Goal: Transaction & Acquisition: Obtain resource

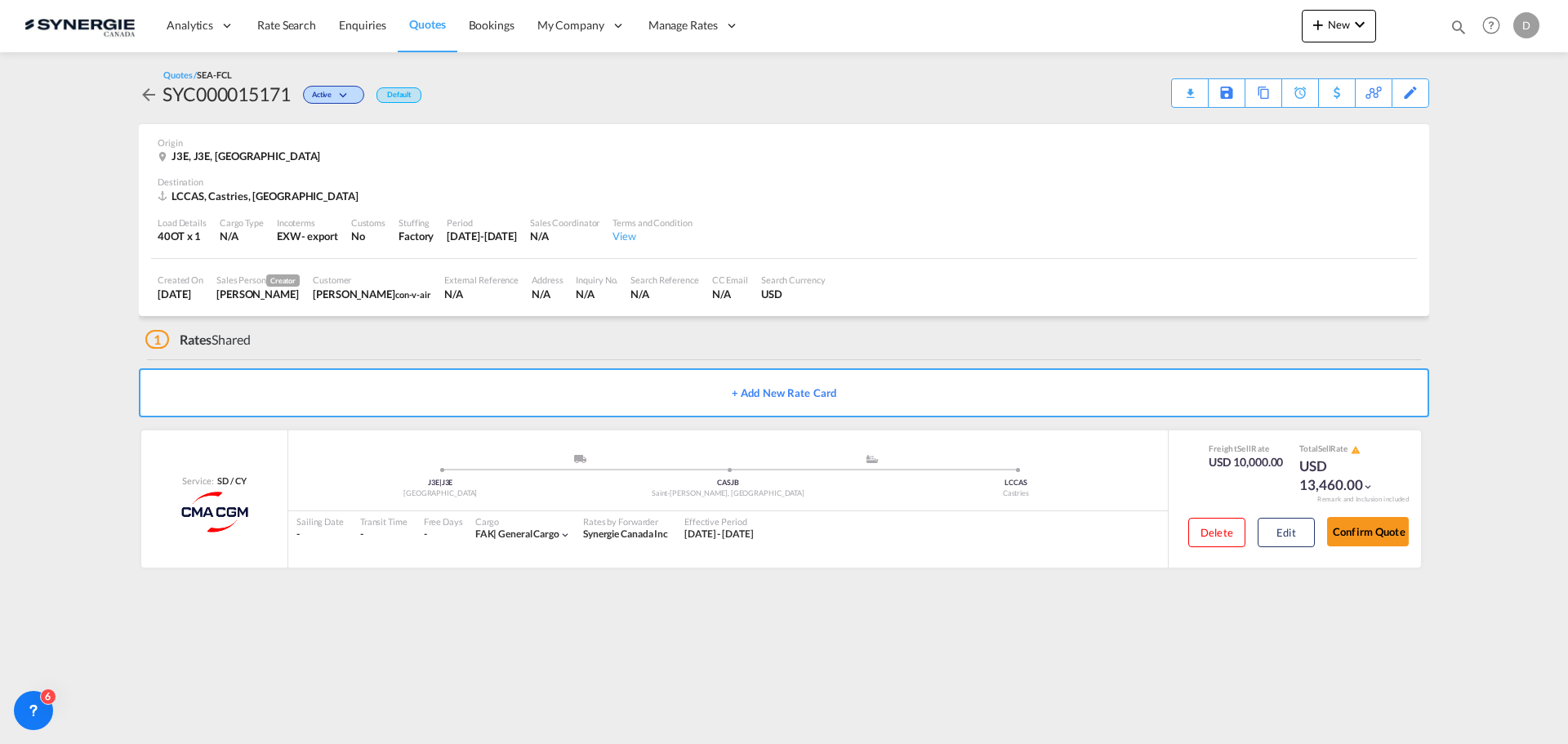
click at [1454, 25] on md-icon "icon-magnify" at bounding box center [1458, 26] width 18 height 18
click at [1199, 19] on select "Bookings Quotes Enquiries" at bounding box center [1198, 27] width 77 height 30
select select "Quotes"
click at [1159, 12] on select "Bookings Quotes Enquiries" at bounding box center [1198, 27] width 77 height 30
click at [1279, 37] on input at bounding box center [1336, 26] width 203 height 29
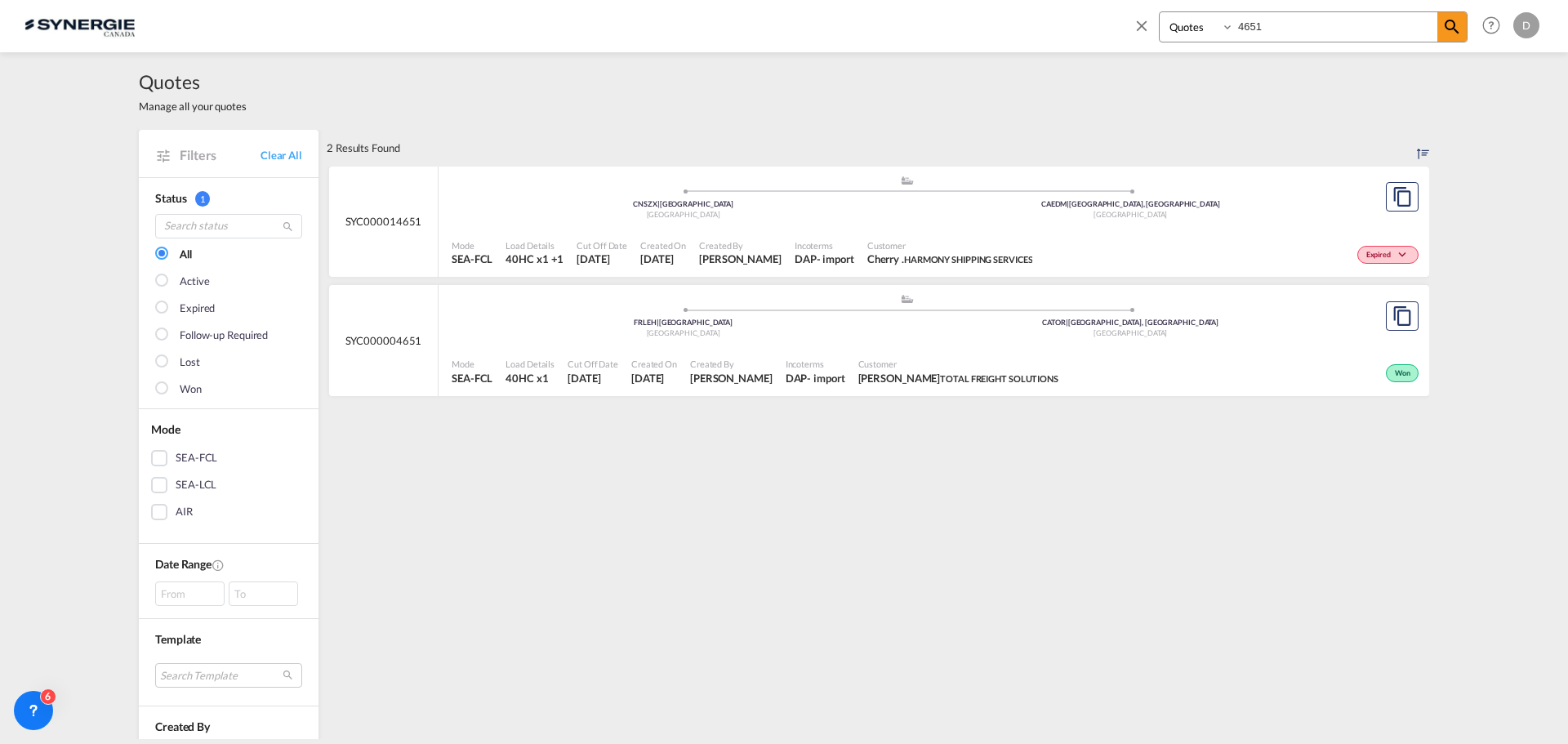
click at [1255, 22] on input "4651" at bounding box center [1336, 26] width 203 height 29
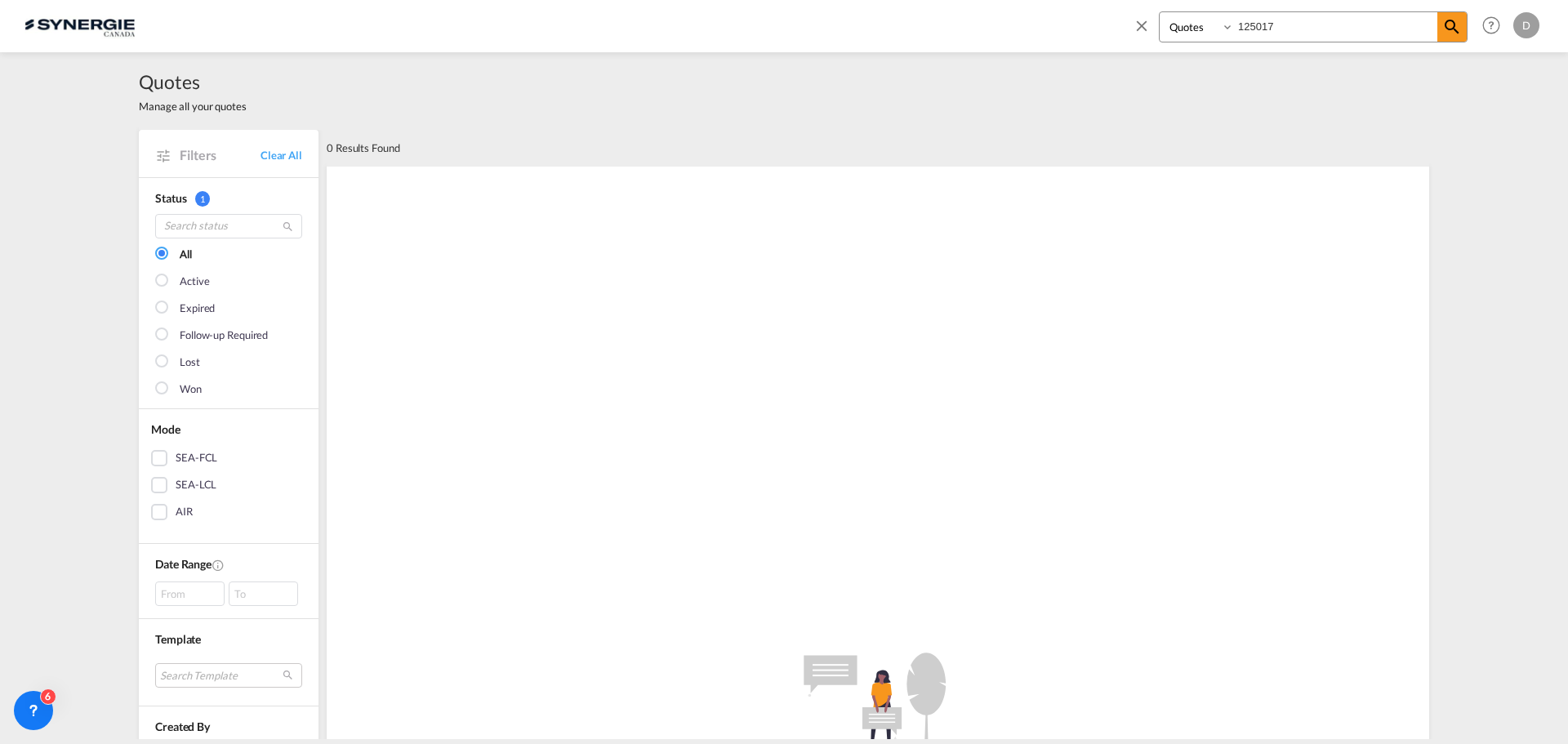
click at [1249, 27] on input "125017" at bounding box center [1336, 26] width 203 height 29
type input "15017"
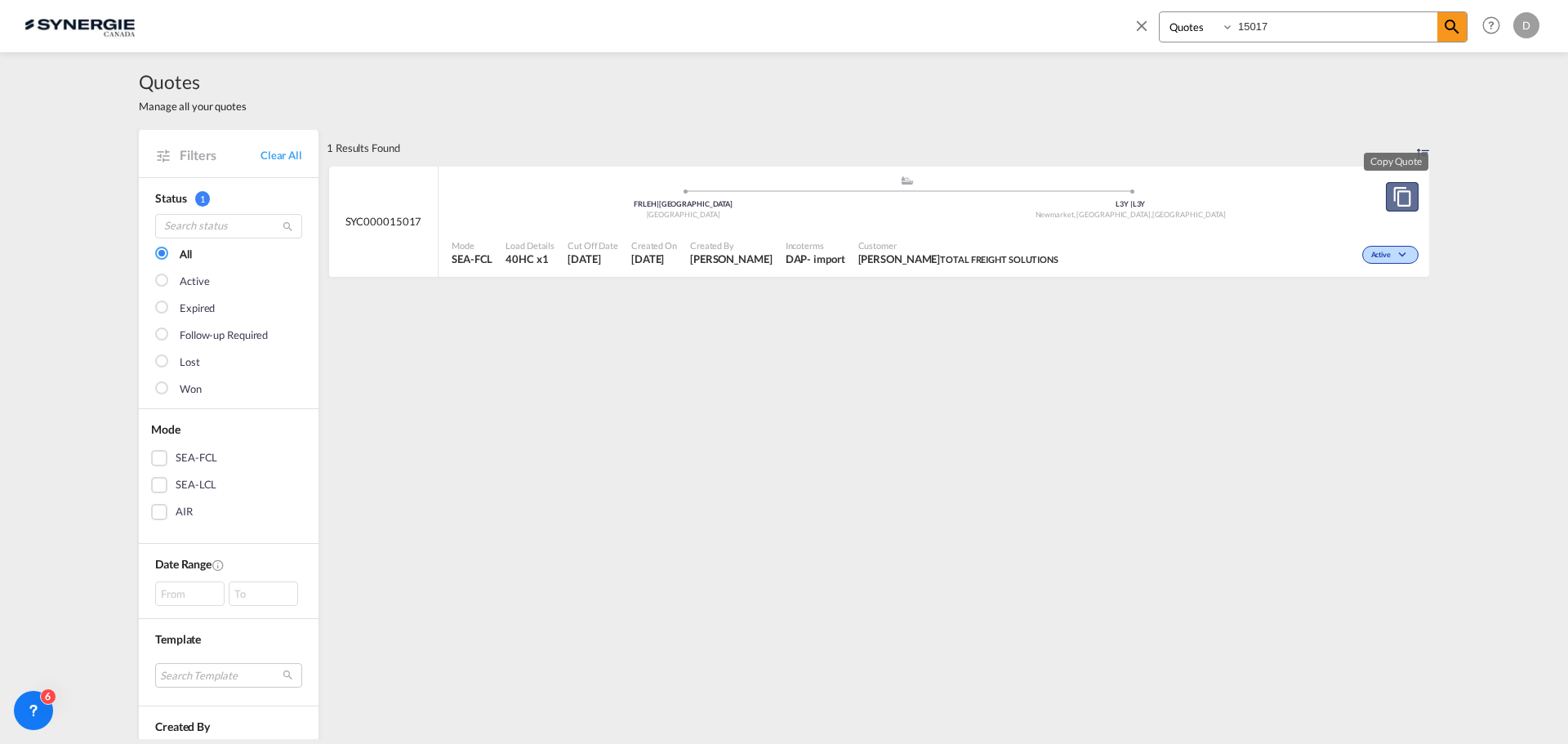
click at [1395, 196] on md-icon "assets/icons/custom/copyQuote.svg" at bounding box center [1402, 197] width 19 height 19
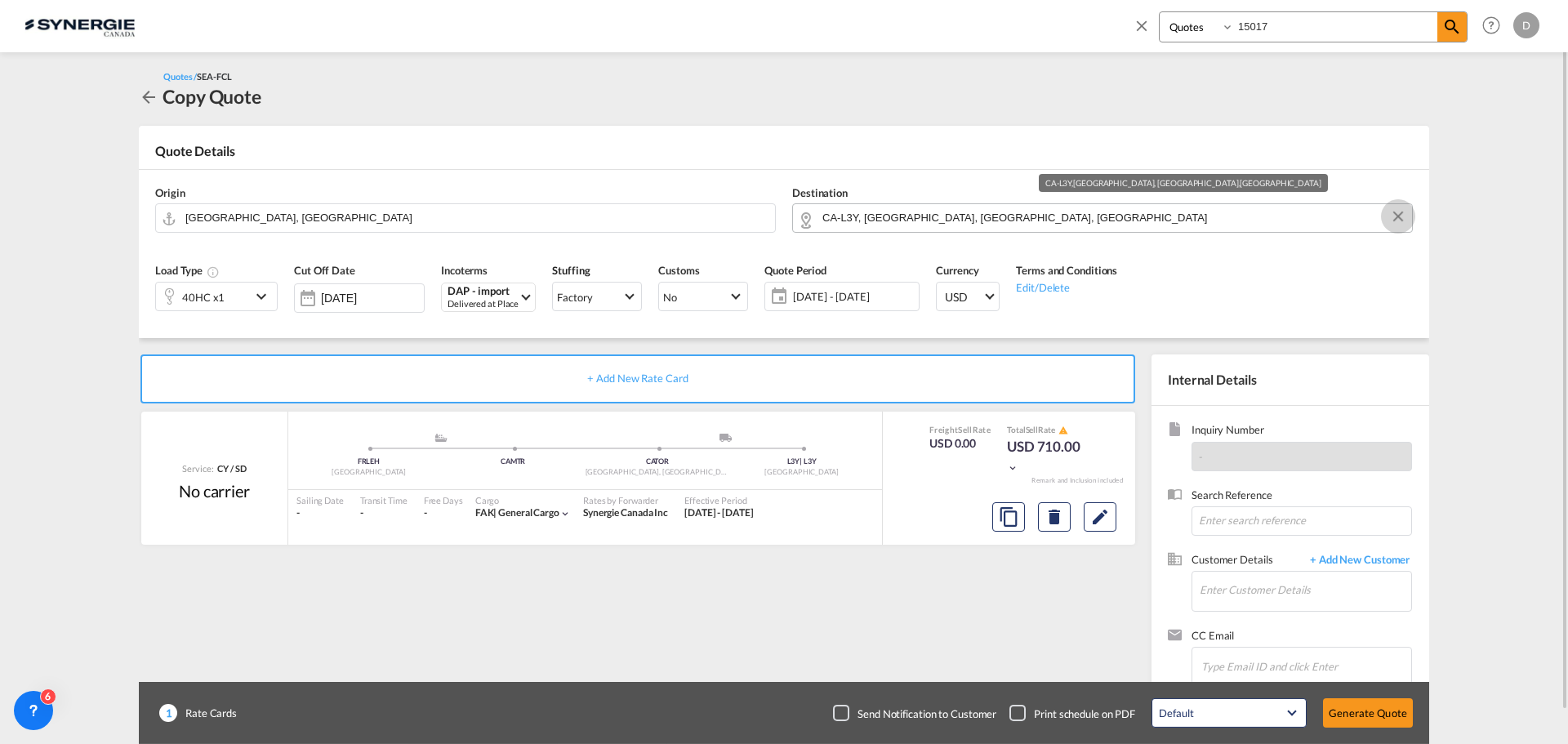
click at [1401, 211] on button "Clear Input" at bounding box center [1398, 217] width 25 height 25
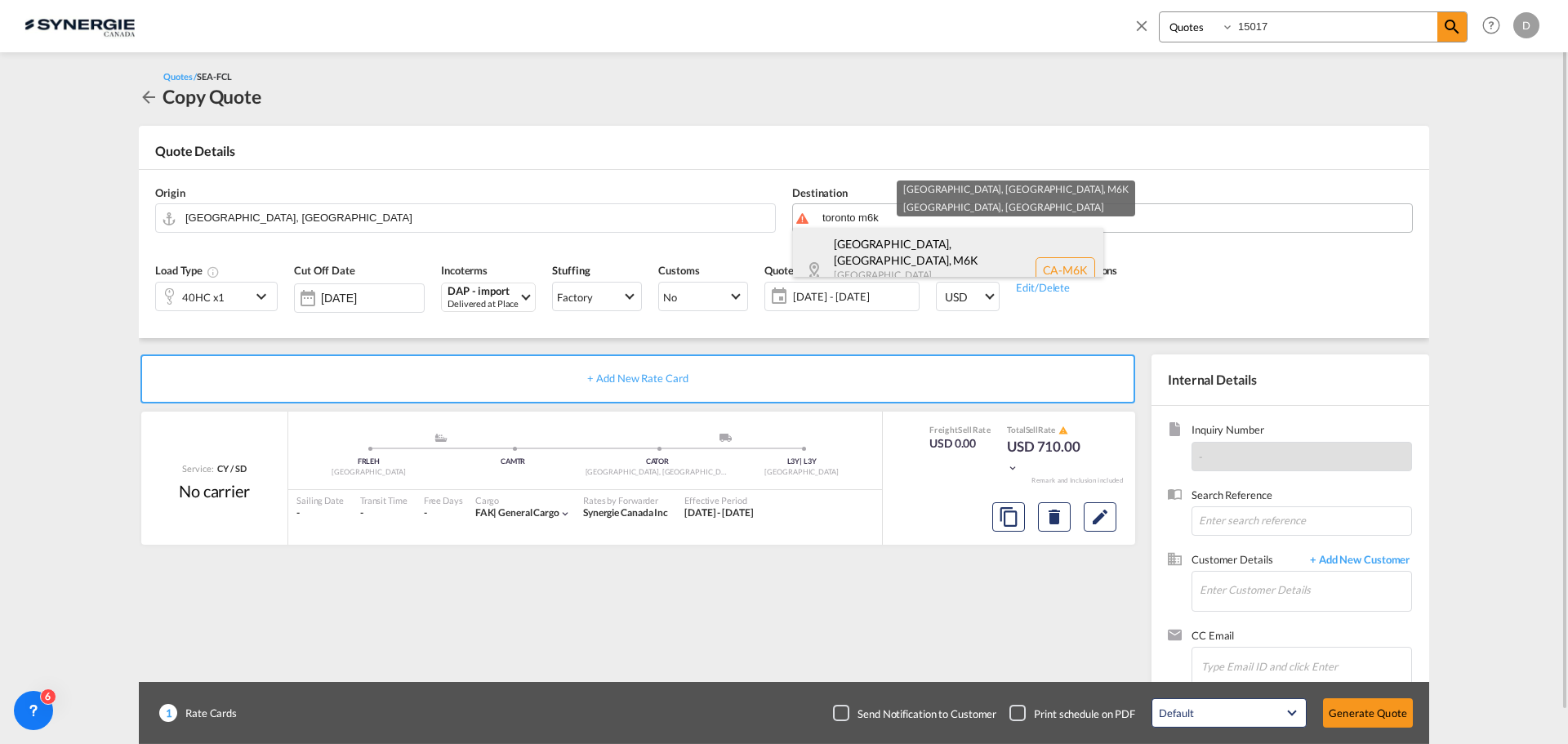
click at [893, 252] on div "[GEOGRAPHIC_DATA], [GEOGRAPHIC_DATA] , M6K [GEOGRAPHIC_DATA] [GEOGRAPHIC_DATA] …" at bounding box center [948, 270] width 310 height 84
type input "CA-M6K, [GEOGRAPHIC_DATA], [GEOGRAPHIC_DATA], [GEOGRAPHIC_DATA]"
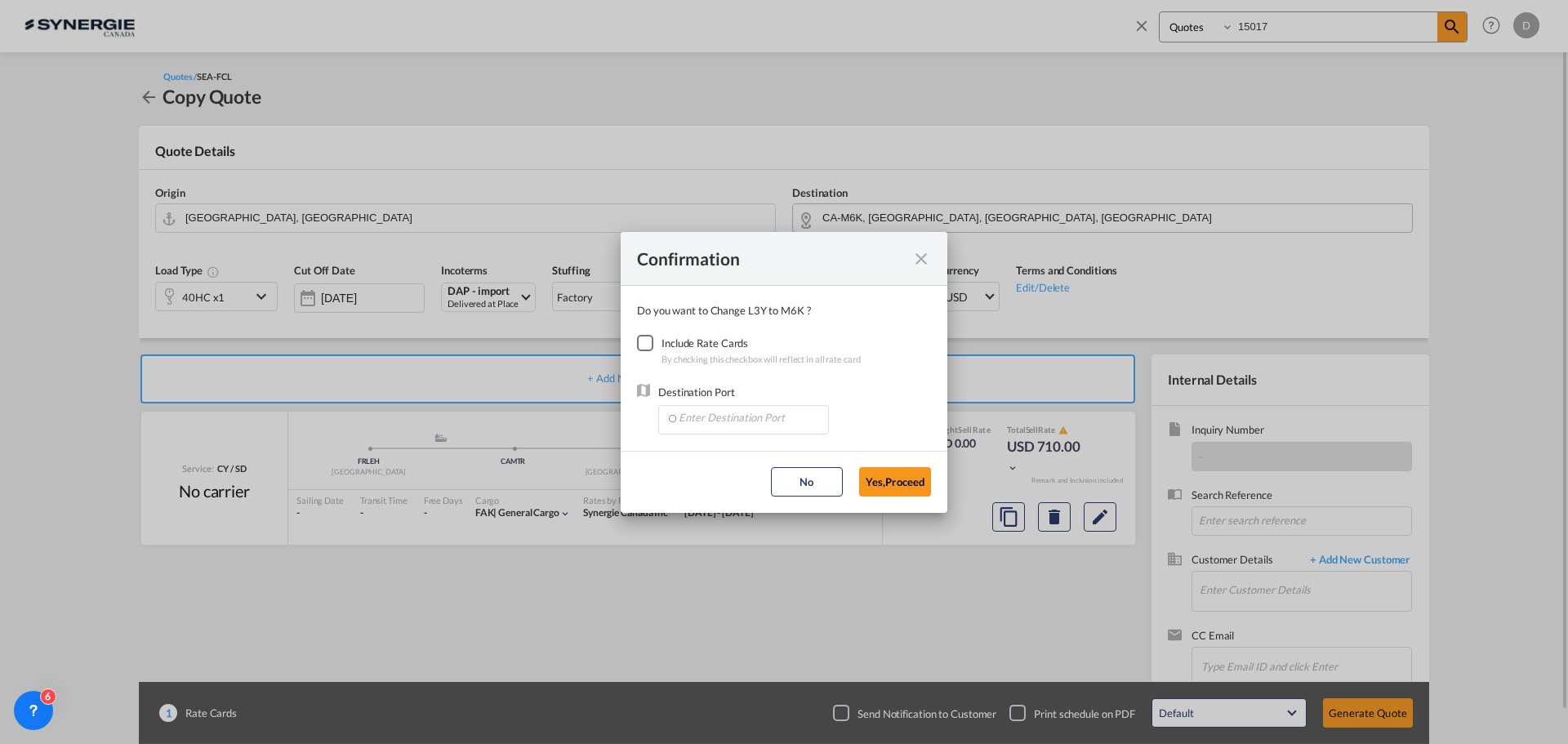
click at [641, 343] on div "Checkbox No Ink" at bounding box center [645, 343] width 17 height 17
click at [720, 420] on input "Enter Destination Port" at bounding box center [747, 418] width 161 height 25
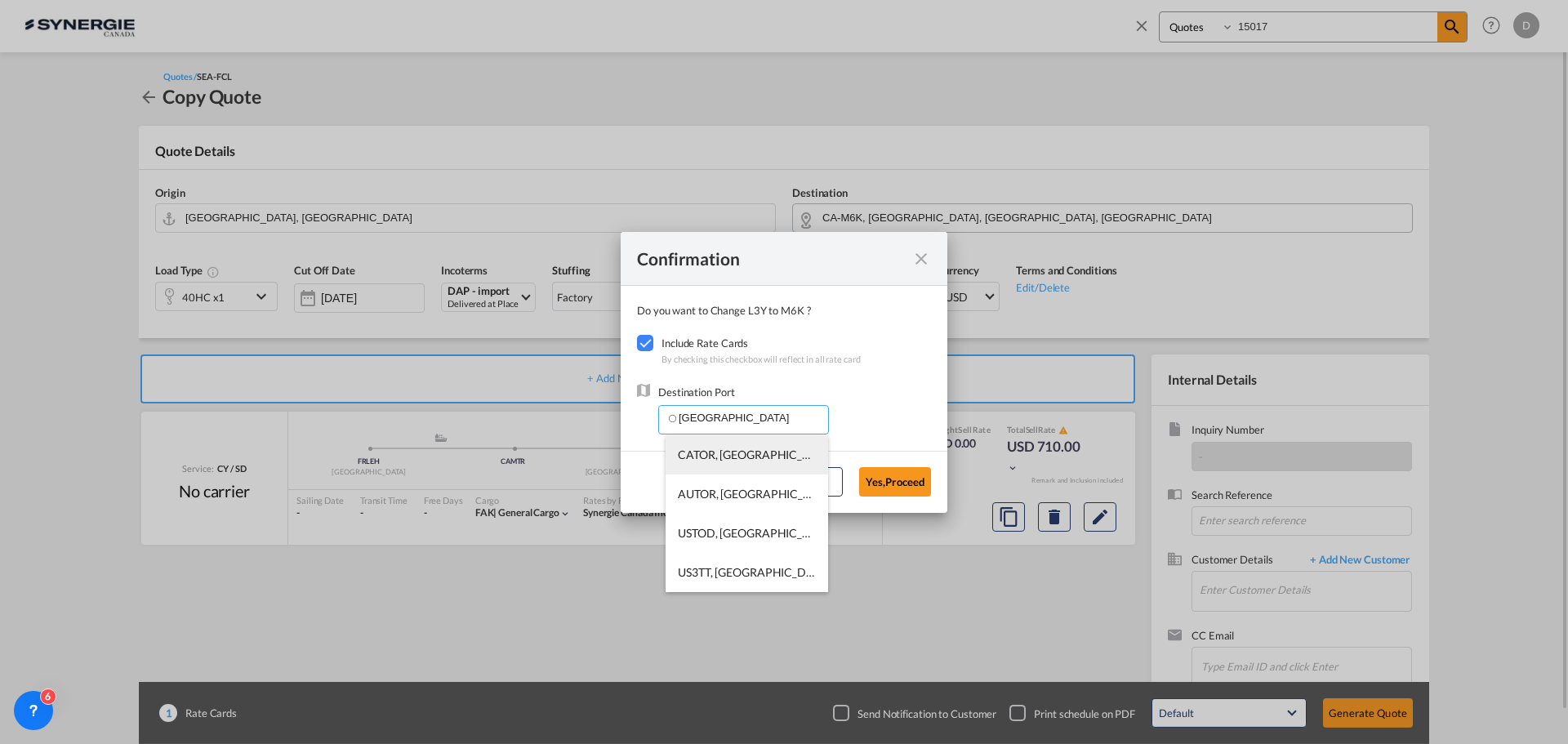
click at [734, 456] on span "CATOR, [GEOGRAPHIC_DATA], [GEOGRAPHIC_DATA], [GEOGRAPHIC_DATA], [GEOGRAPHIC_DAT…" at bounding box center [996, 454] width 638 height 14
type input "CATOR, [GEOGRAPHIC_DATA], [GEOGRAPHIC_DATA], [GEOGRAPHIC_DATA], [GEOGRAPHIC_DAT…"
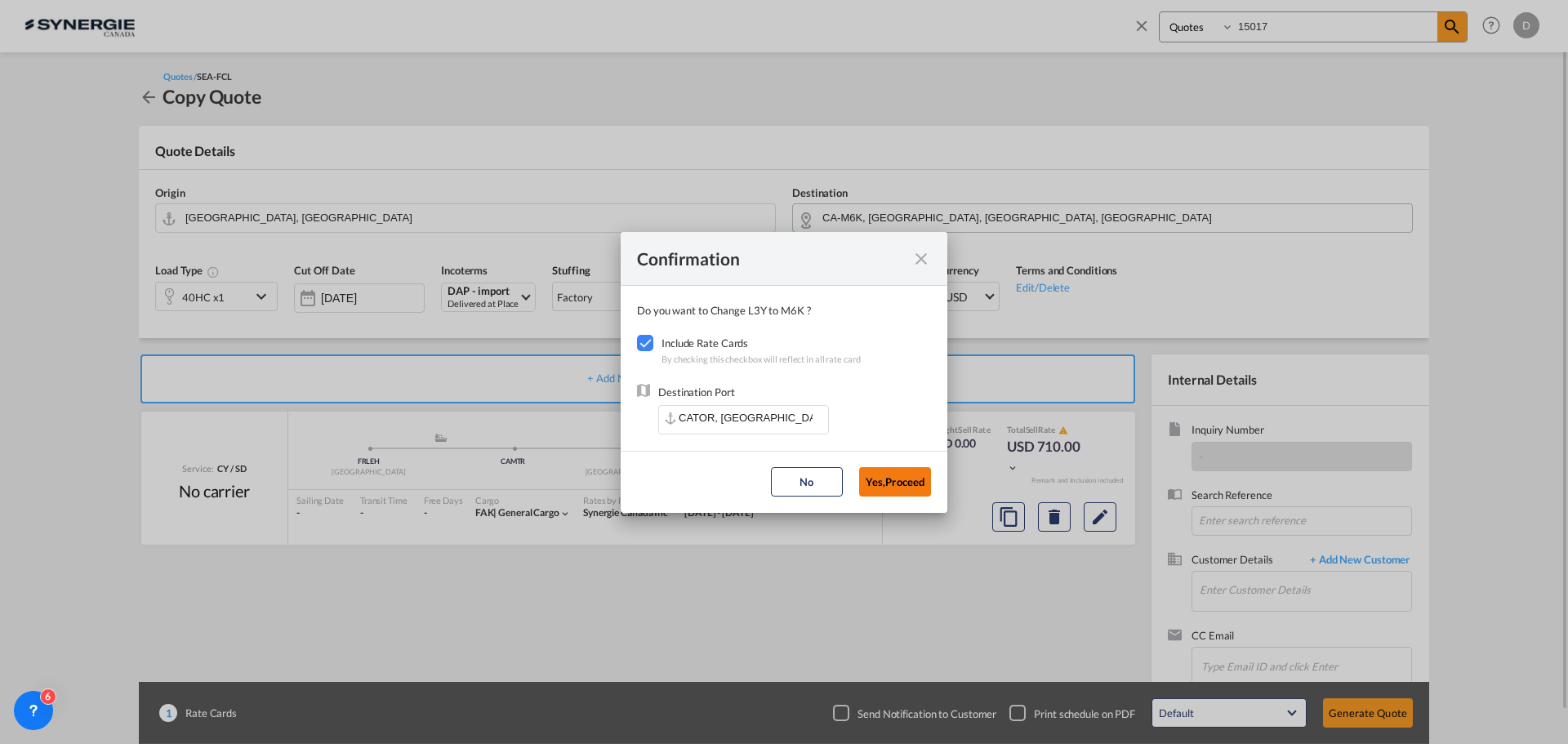
drag, startPoint x: 875, startPoint y: 474, endPoint x: 860, endPoint y: 478, distance: 15.5
click at [866, 479] on button "Yes,Proceed" at bounding box center [895, 483] width 72 height 30
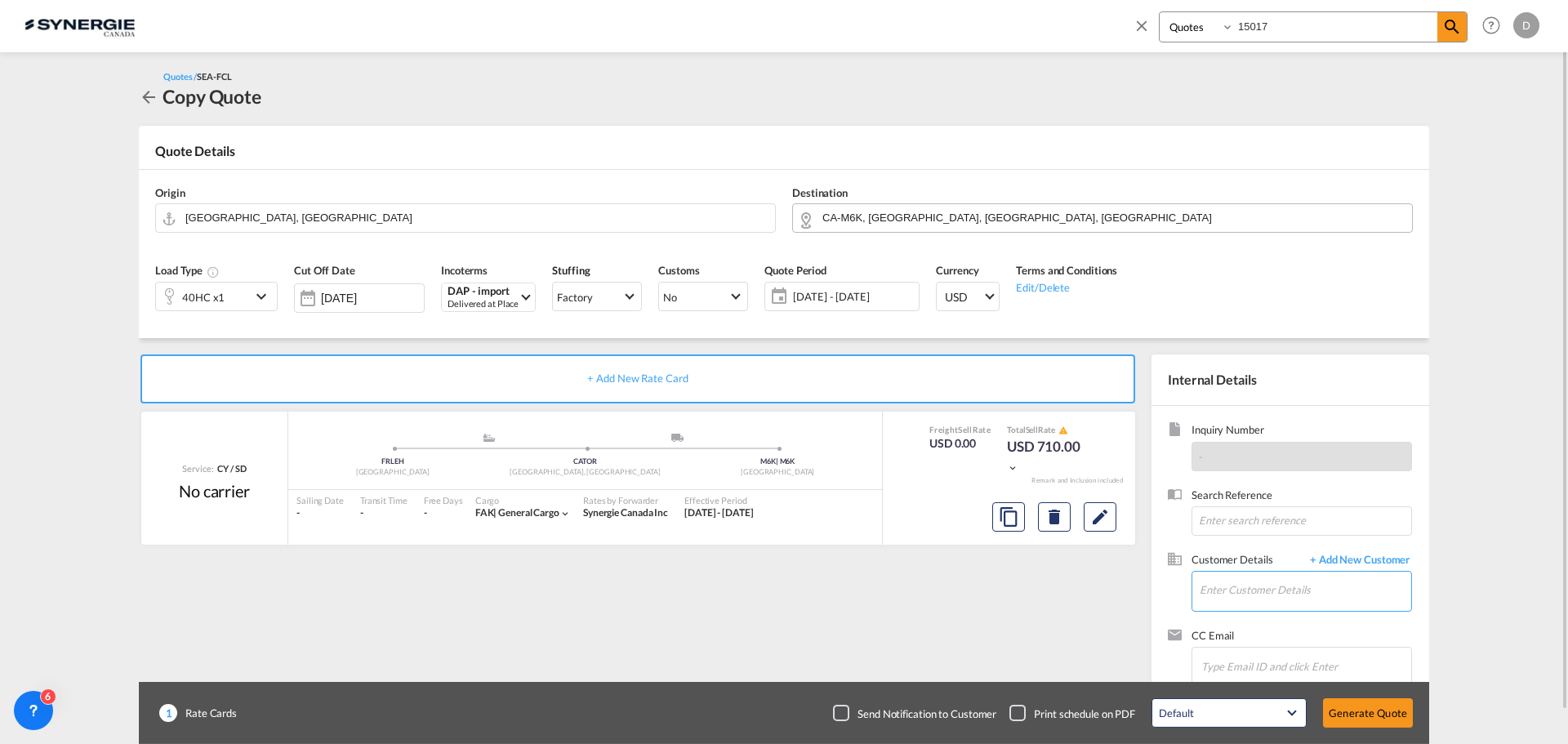
click at [1338, 607] on input "Enter Customer Details" at bounding box center [1305, 590] width 211 height 37
paste input "[PERSON_NAME][EMAIL_ADDRESS][DOMAIN_NAME]"
click at [1306, 552] on div "[PERSON_NAME] [PERSON_NAME][EMAIL_ADDRESS][DOMAIN_NAME] | TOTAL FREIGHT SOLUTIO…" at bounding box center [1354, 550] width 310 height 44
type input "TOTAL FREIGHT SOLUTIONS, [PERSON_NAME], [PERSON_NAME][EMAIL_ADDRESS][DOMAIN_NAM…"
click at [1383, 717] on button "Generate Quote" at bounding box center [1368, 713] width 89 height 30
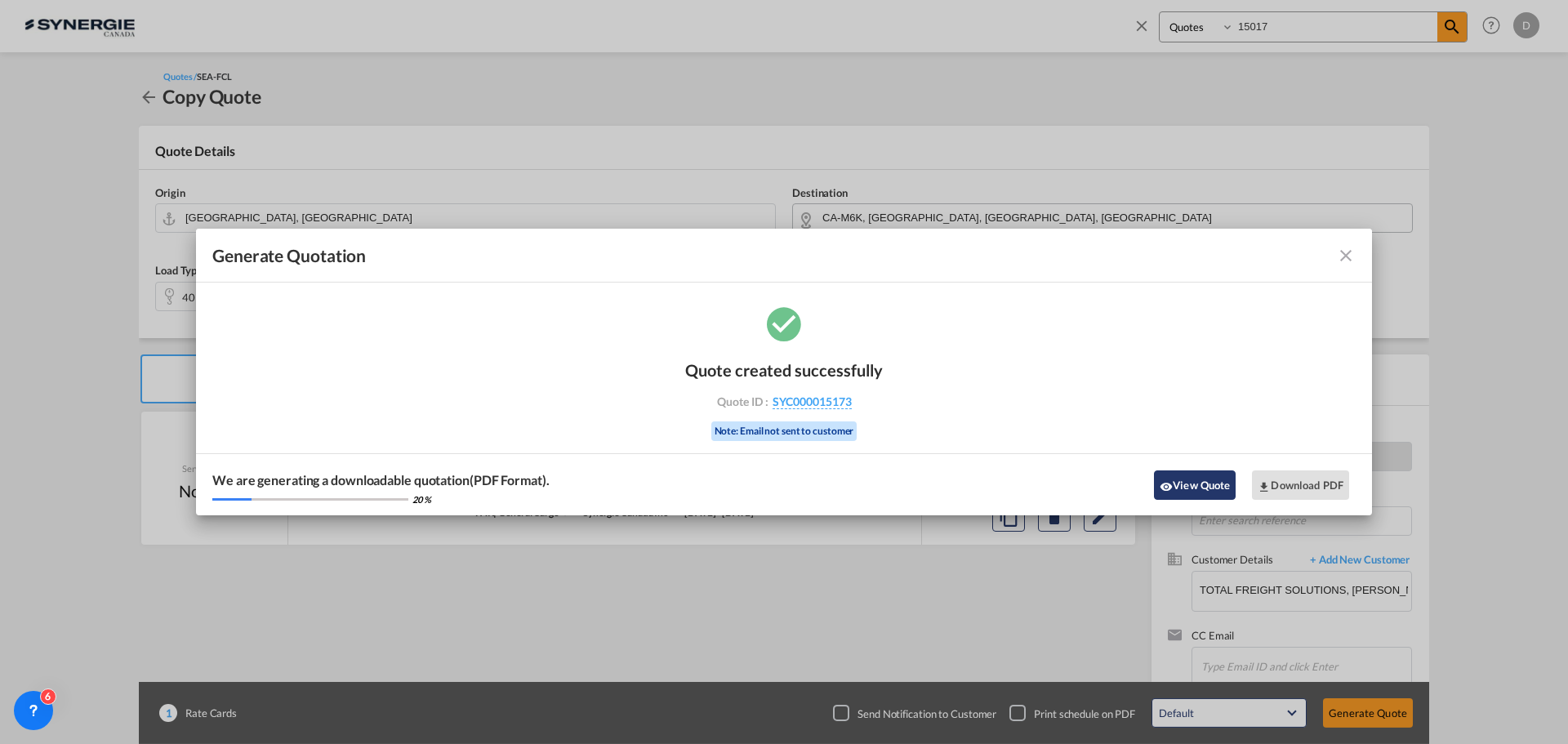
click at [1187, 482] on button "View Quote" at bounding box center [1194, 485] width 82 height 30
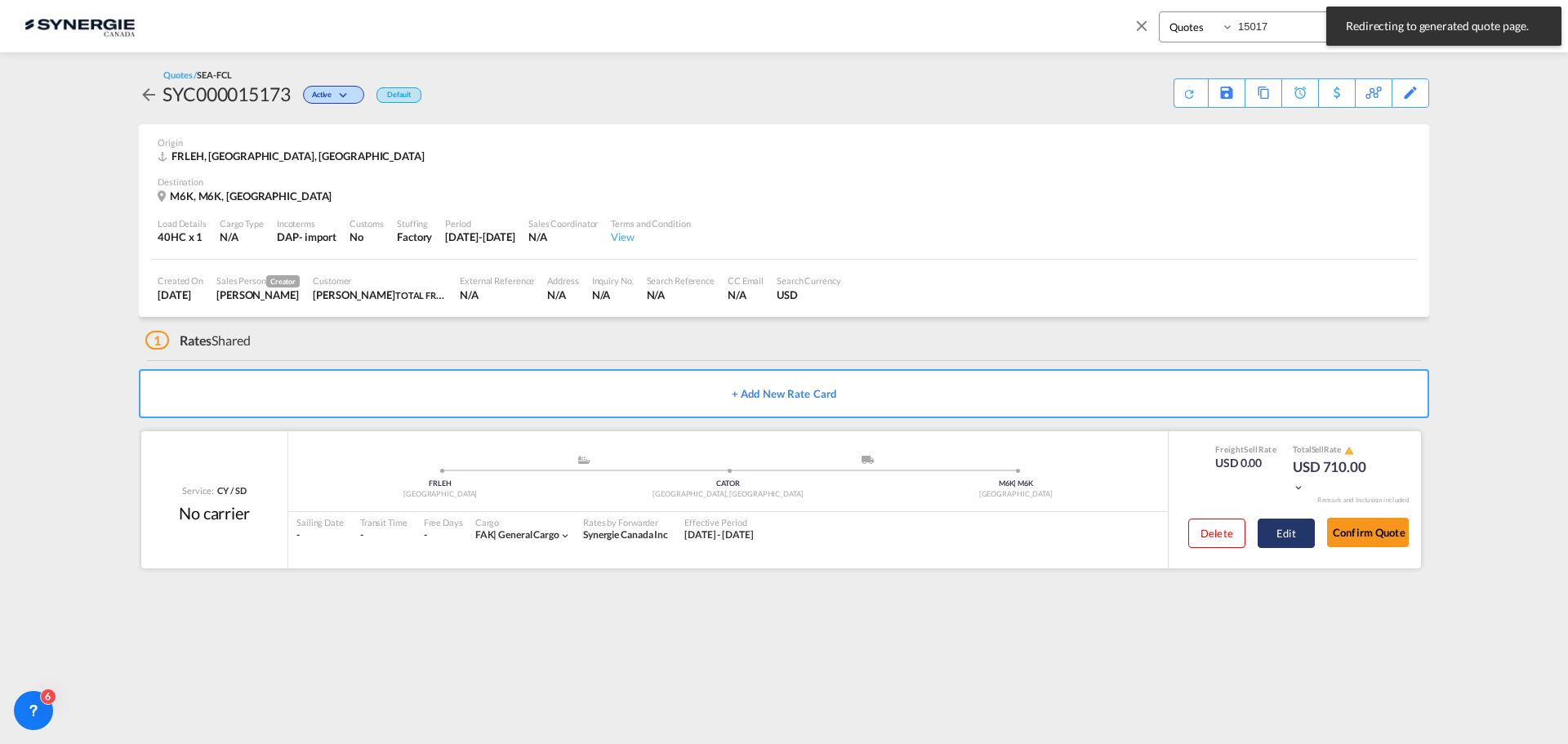
click at [1292, 534] on button "Edit" at bounding box center [1286, 533] width 57 height 30
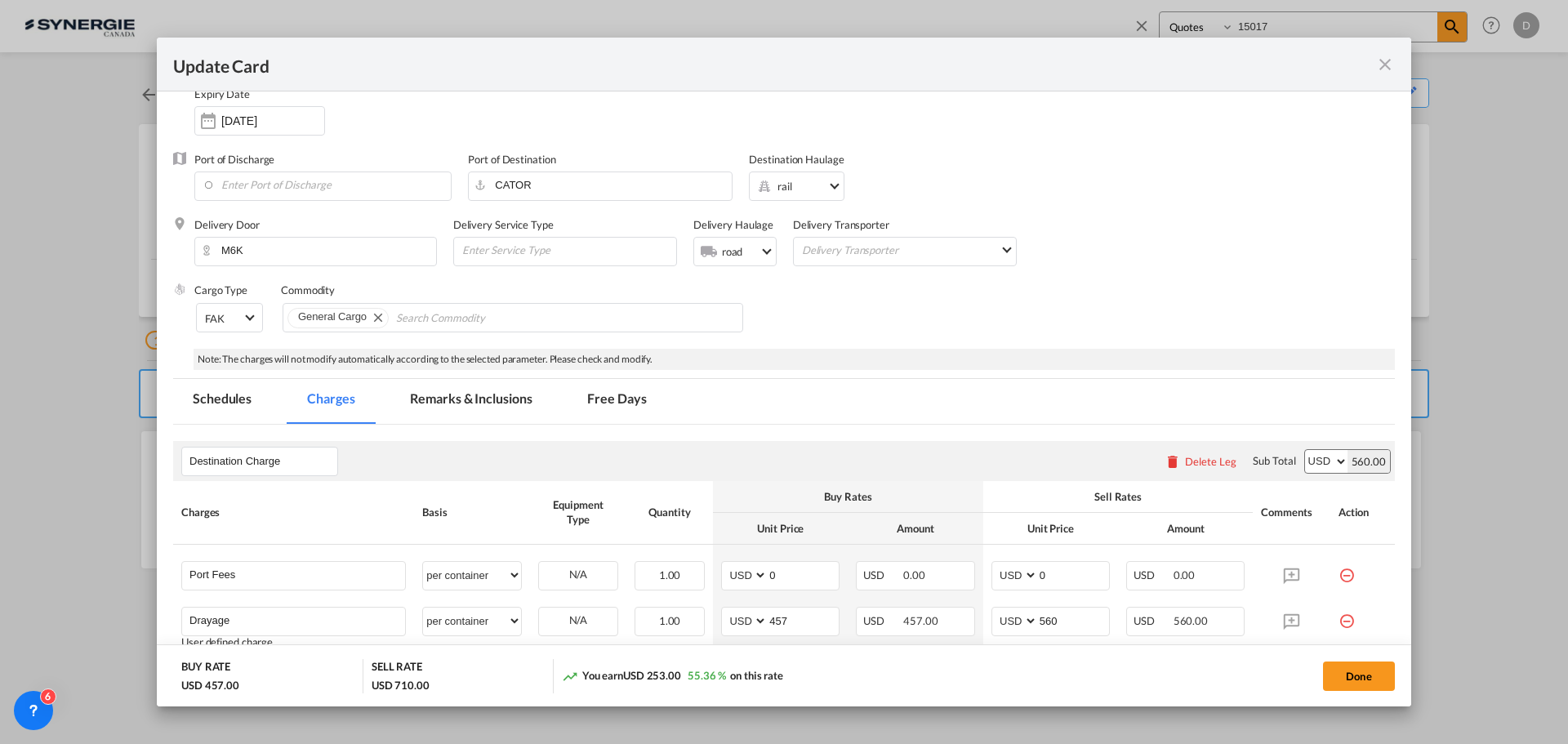
scroll to position [326, 0]
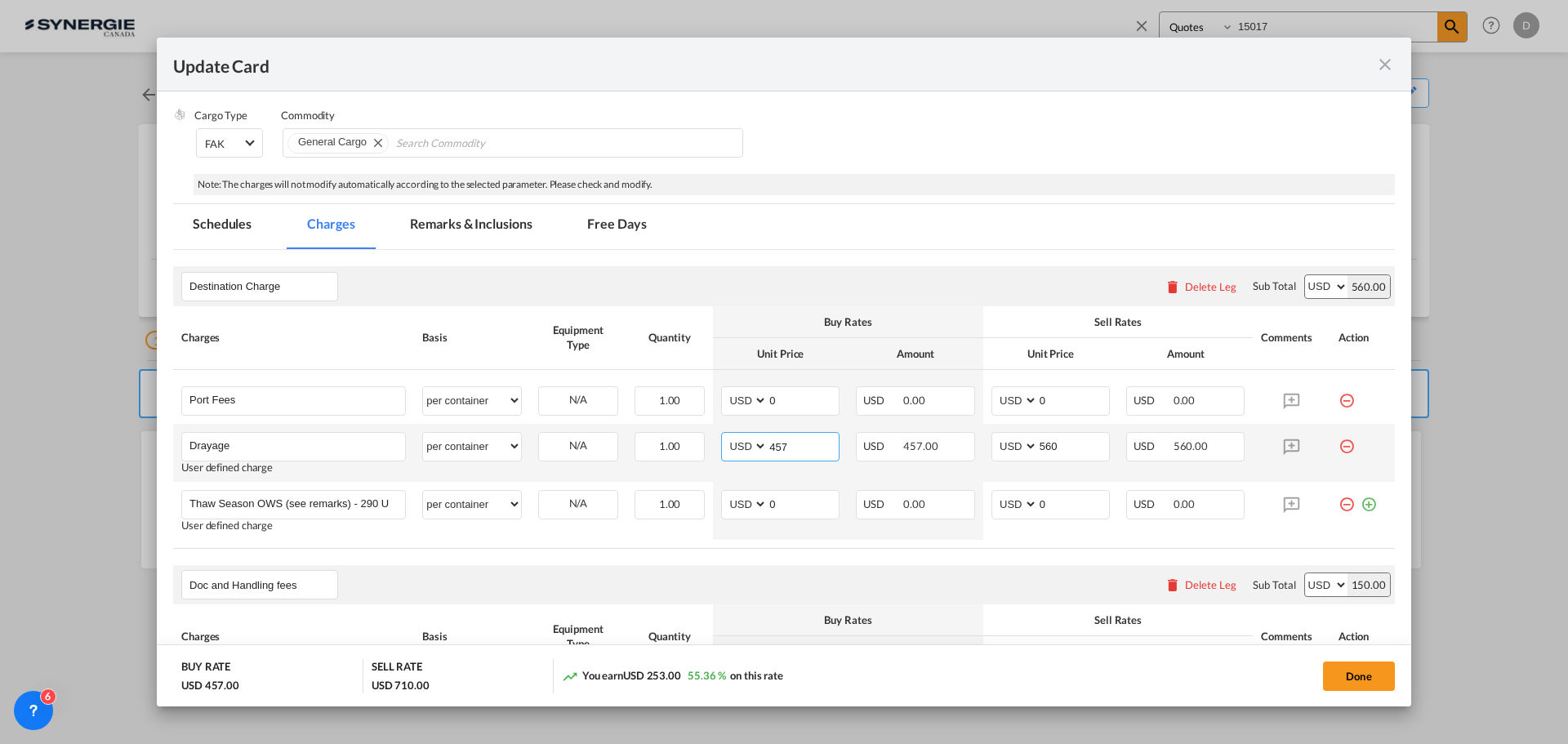
click at [775, 445] on input "457" at bounding box center [802, 446] width 71 height 25
type input "305"
click at [1044, 447] on input "560" at bounding box center [1073, 446] width 71 height 25
click at [1044, 444] on input "560" at bounding box center [1073, 446] width 71 height 25
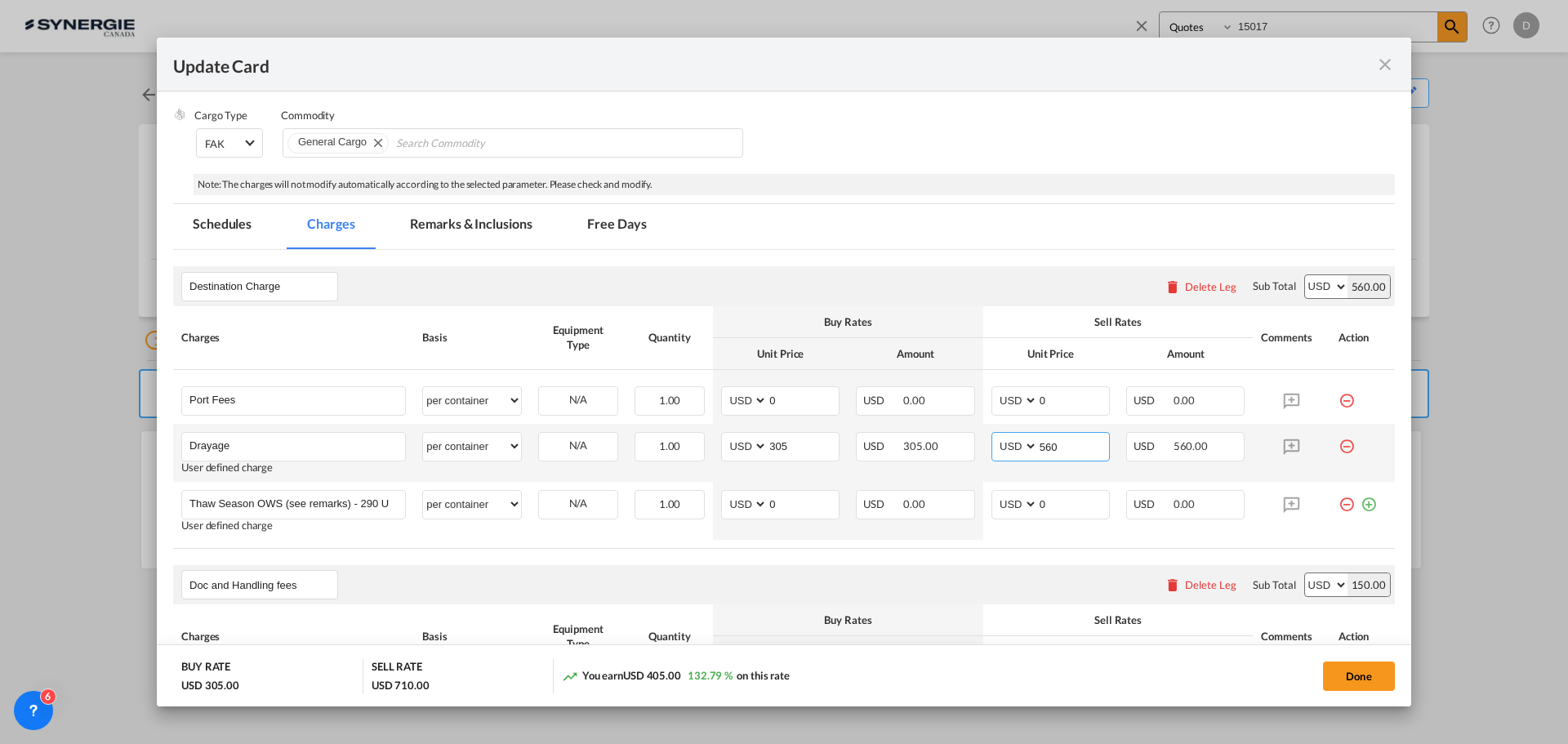
click at [1044, 444] on input "560" at bounding box center [1073, 446] width 71 height 25
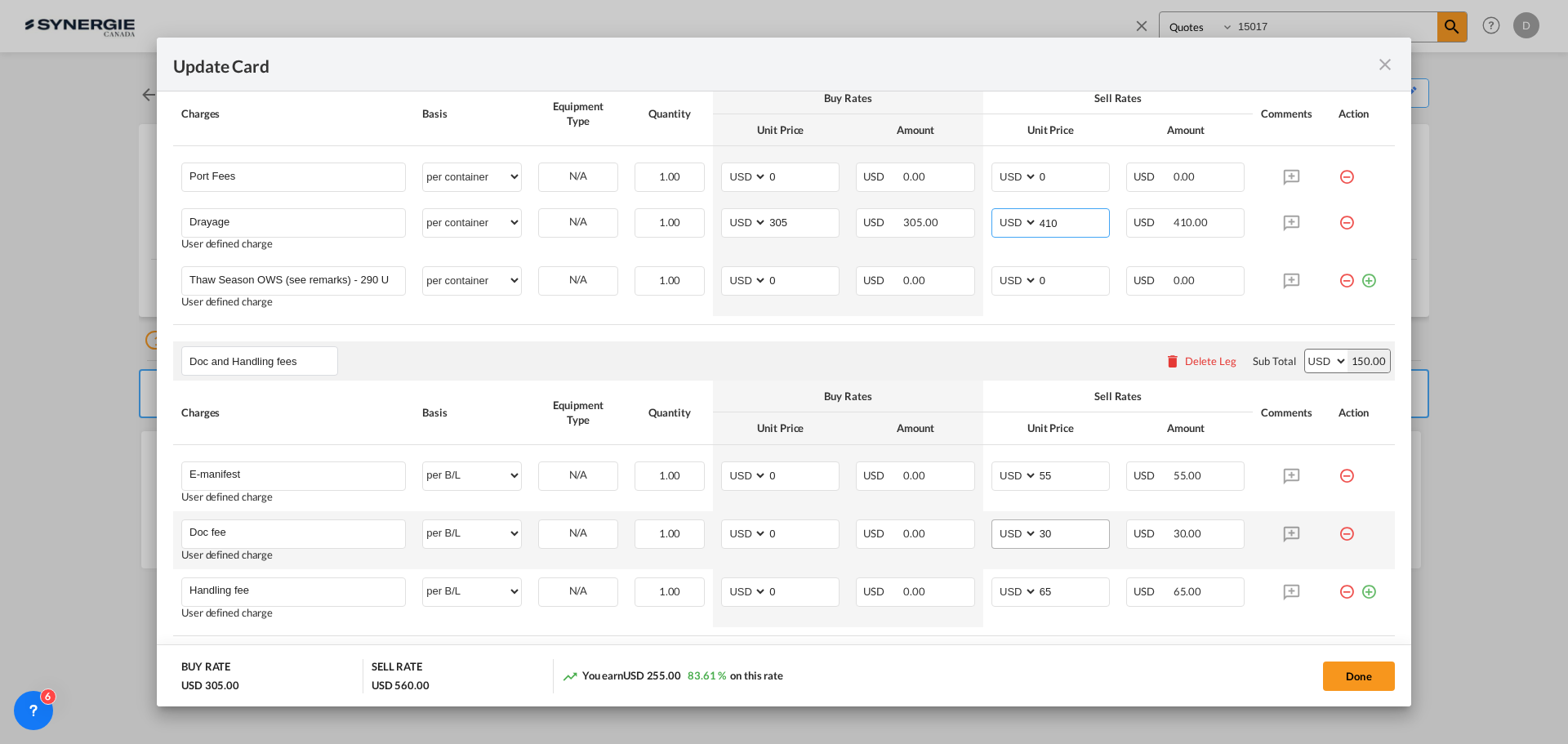
scroll to position [490, 0]
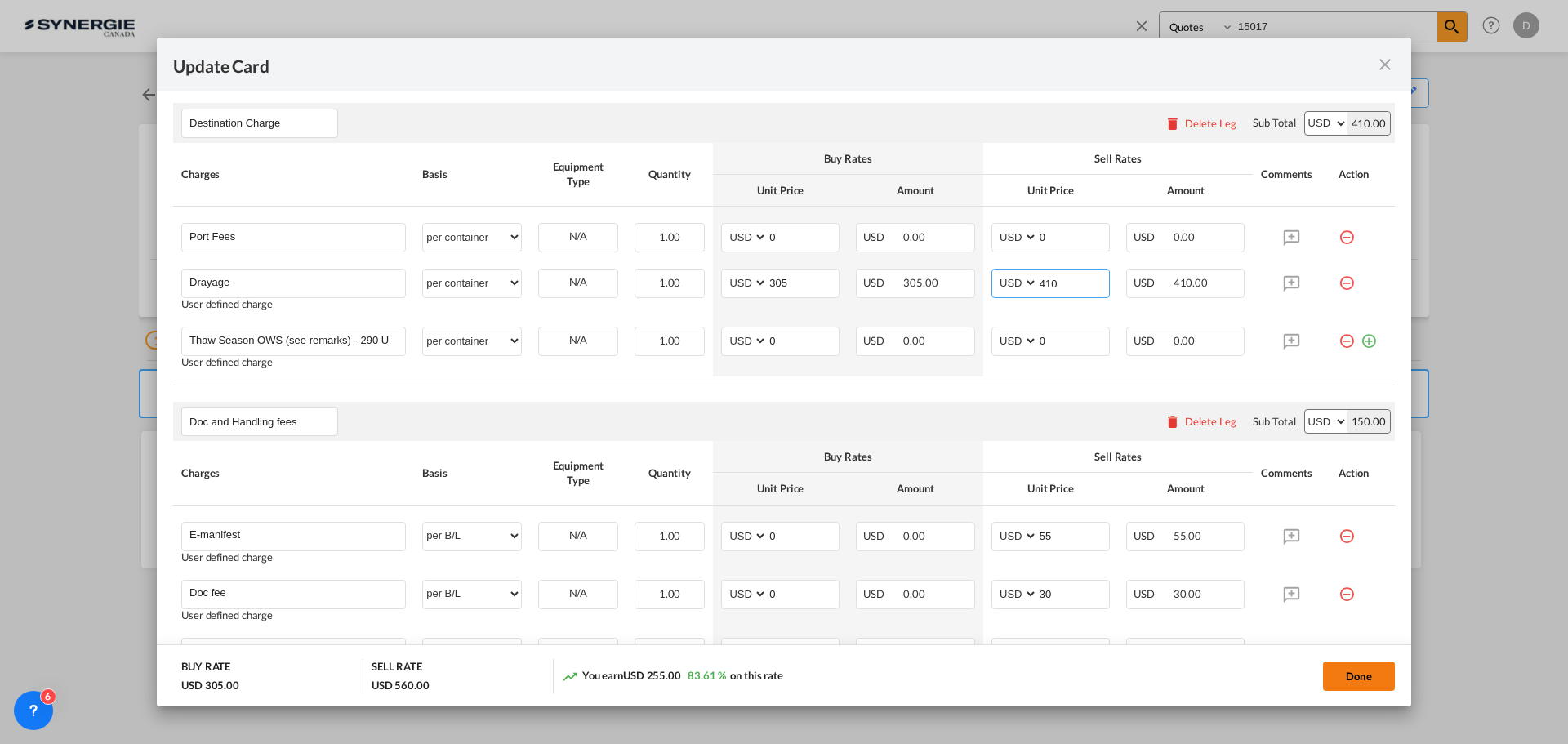
type input "410"
click at [1323, 675] on button "Done" at bounding box center [1359, 676] width 72 height 30
type input "[DATE]"
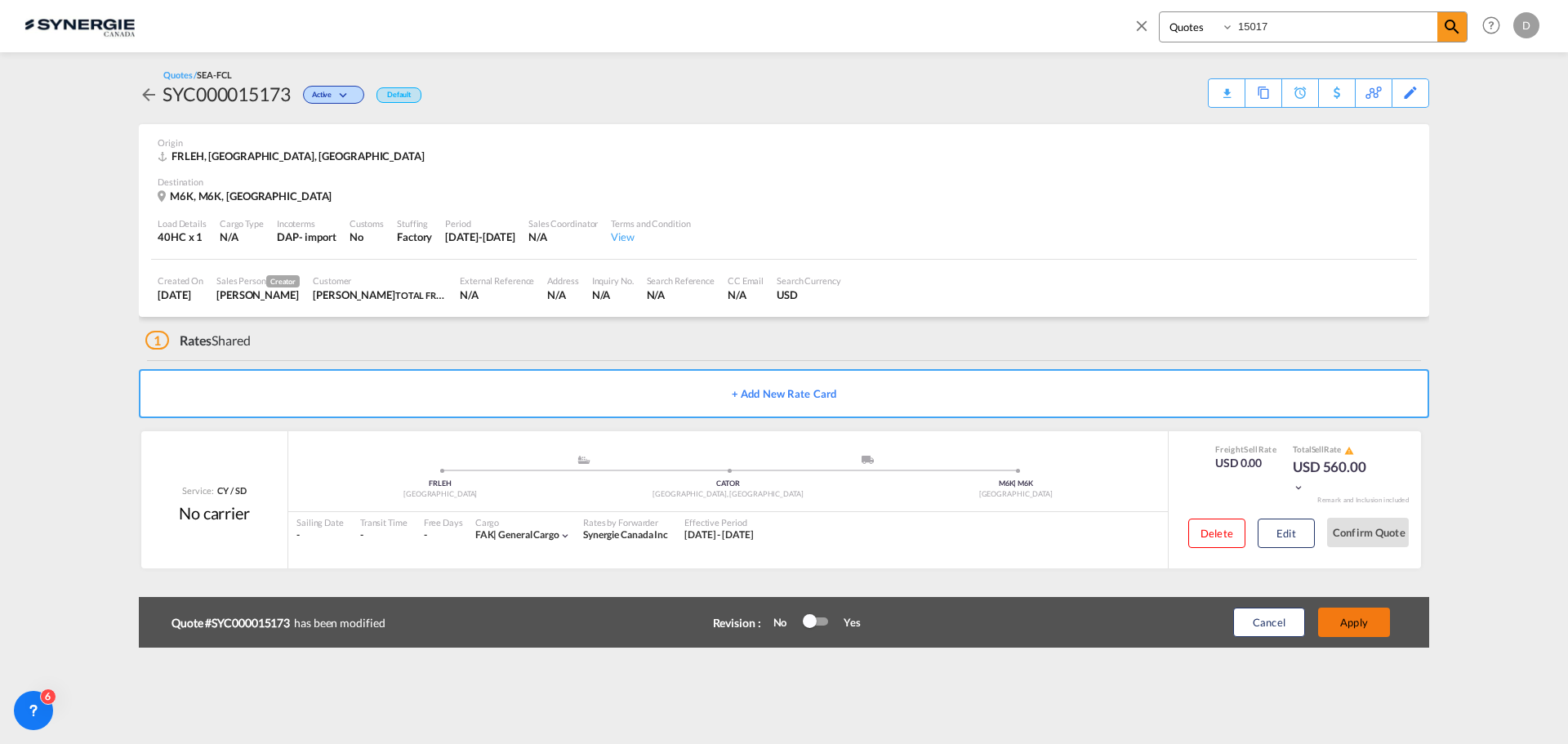
click at [1350, 633] on button "Apply" at bounding box center [1354, 623] width 72 height 30
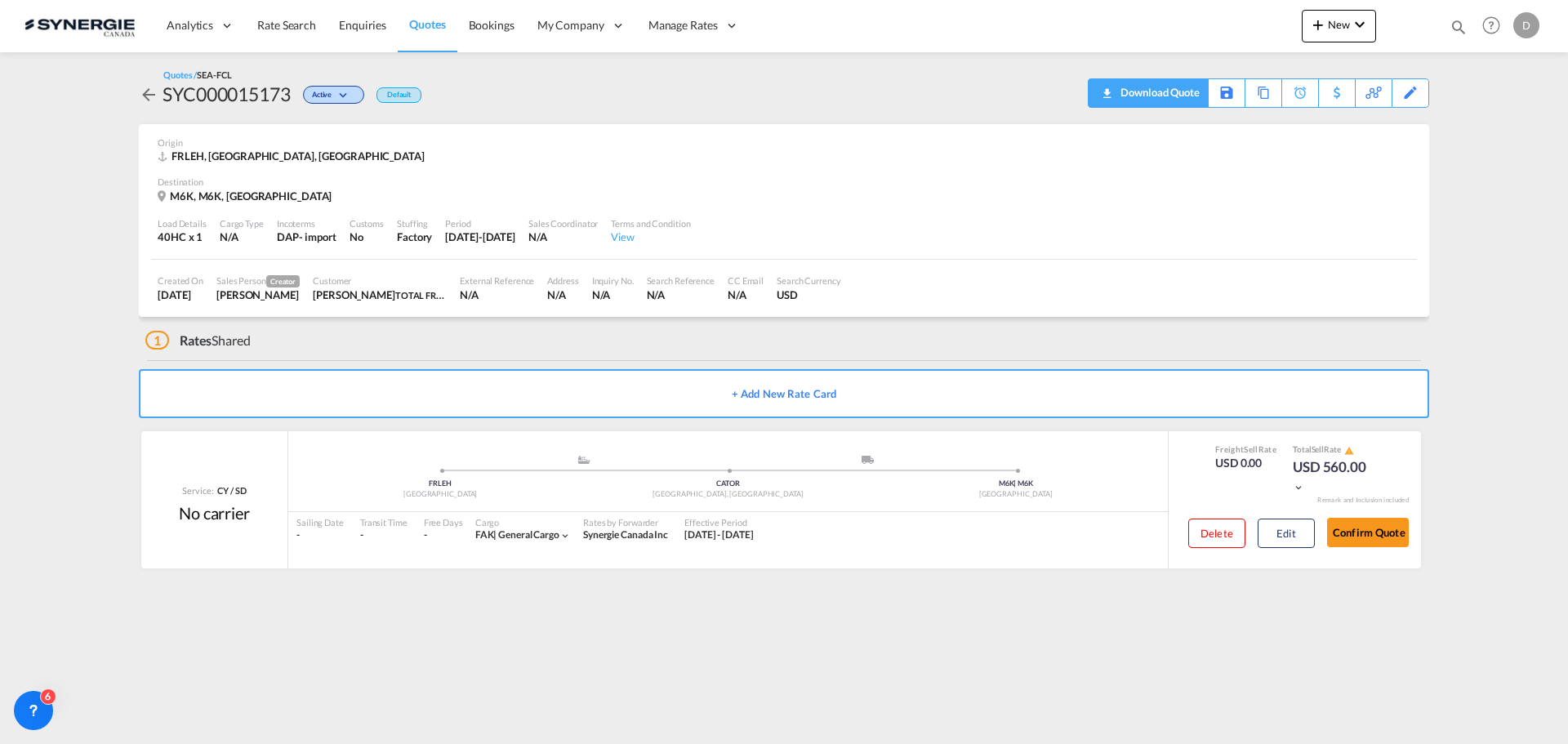
click at [1179, 98] on div "Download Quote" at bounding box center [1158, 92] width 83 height 26
click at [1262, 97] on div "Copy Quote" at bounding box center [1244, 93] width 55 height 28
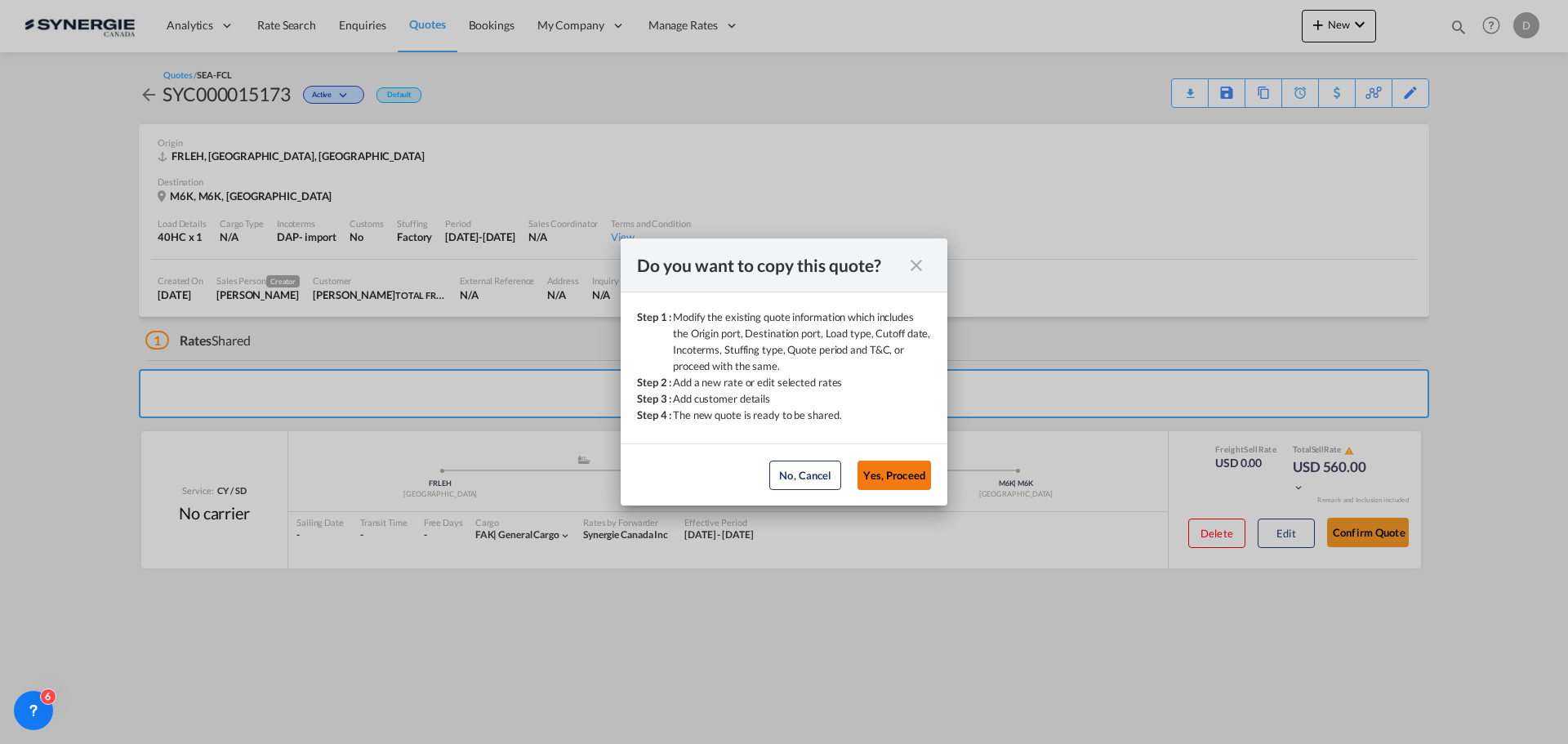
click at [908, 469] on button "Yes, Proceed" at bounding box center [894, 476] width 74 height 30
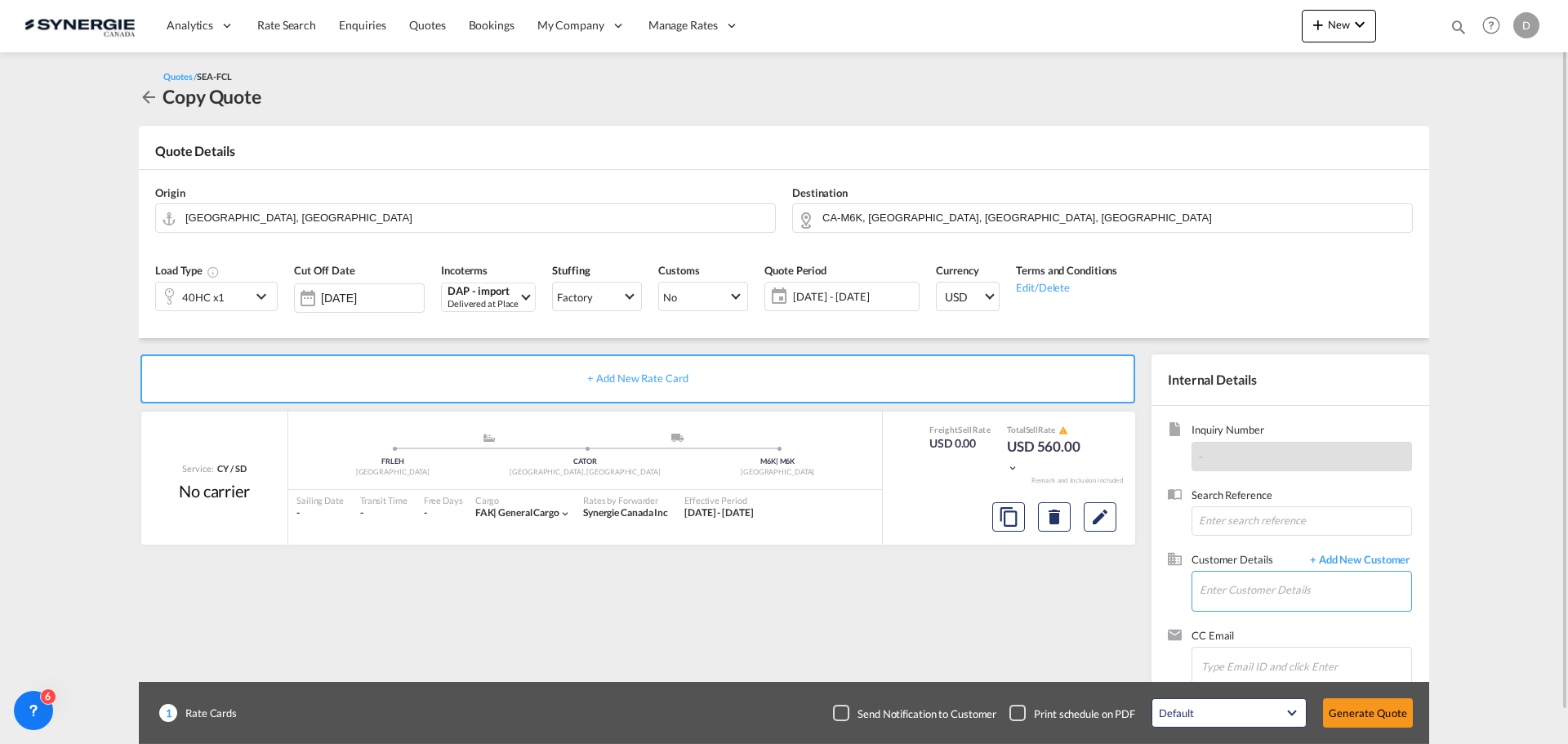
click at [1258, 585] on input "Enter Customer Details" at bounding box center [1305, 590] width 211 height 37
paste input "[PERSON_NAME][EMAIL_ADDRESS][DOMAIN_NAME]"
click at [1288, 554] on div "[PERSON_NAME] [PERSON_NAME][EMAIL_ADDRESS][DOMAIN_NAME] | TOTAL FREIGHT SOLUTIO…" at bounding box center [1305, 550] width 212 height 44
type input "TOTAL FREIGHT SOLUTIONS, [PERSON_NAME], [PERSON_NAME][EMAIL_ADDRESS][DOMAIN_NAM…"
click at [1101, 515] on md-icon "Edit" at bounding box center [1100, 517] width 19 height 19
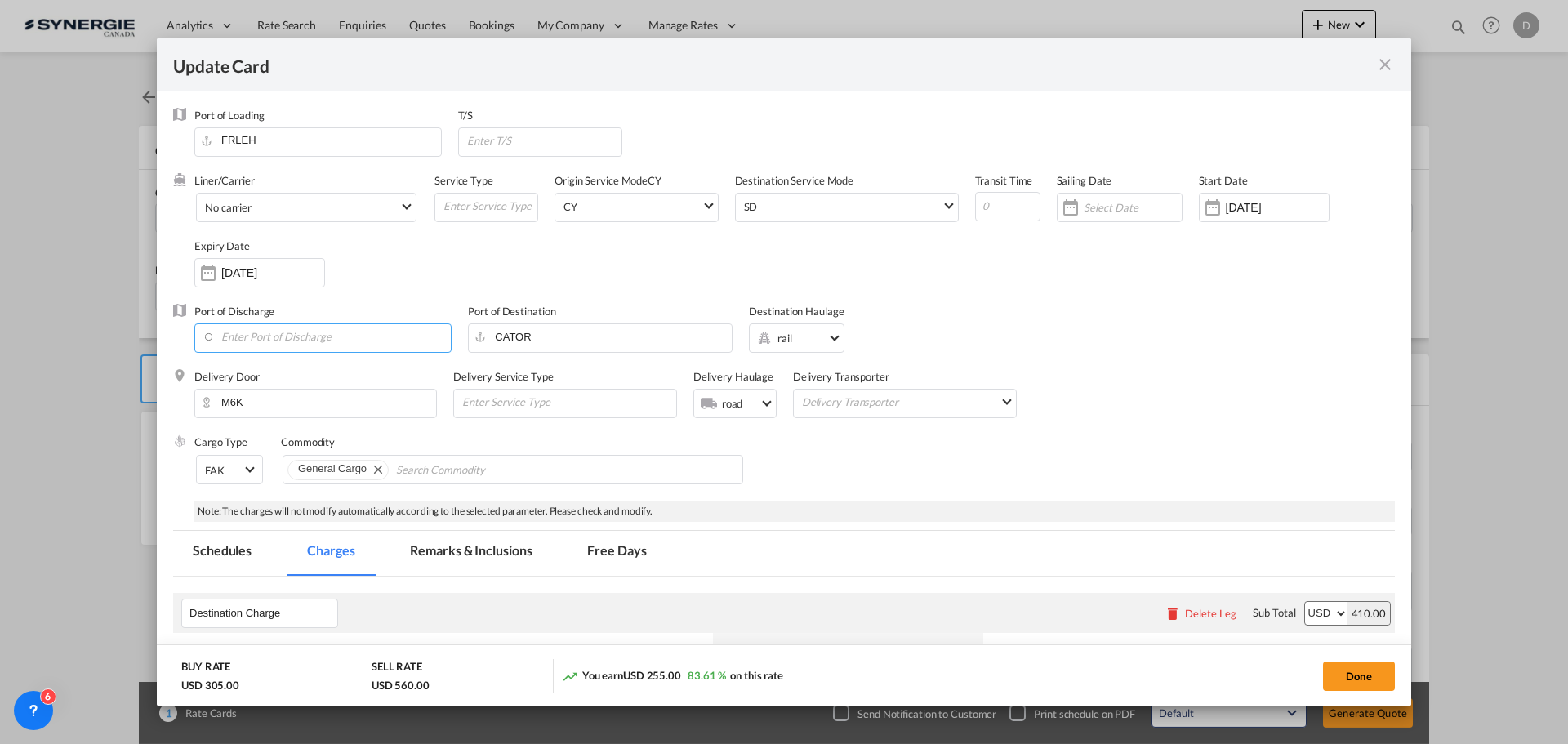
click at [318, 337] on input "Enter Port of Discharge" at bounding box center [326, 337] width 248 height 25
click at [515, 333] on input "CATOR" at bounding box center [603, 337] width 255 height 25
click at [515, 332] on input "CATOR" at bounding box center [603, 337] width 255 height 25
click at [295, 339] on input "Enter Port of Discharge" at bounding box center [326, 337] width 248 height 25
click at [285, 404] on div "[GEOGRAPHIC_DATA], [GEOGRAPHIC_DATA]" at bounding box center [352, 404] width 288 height 15
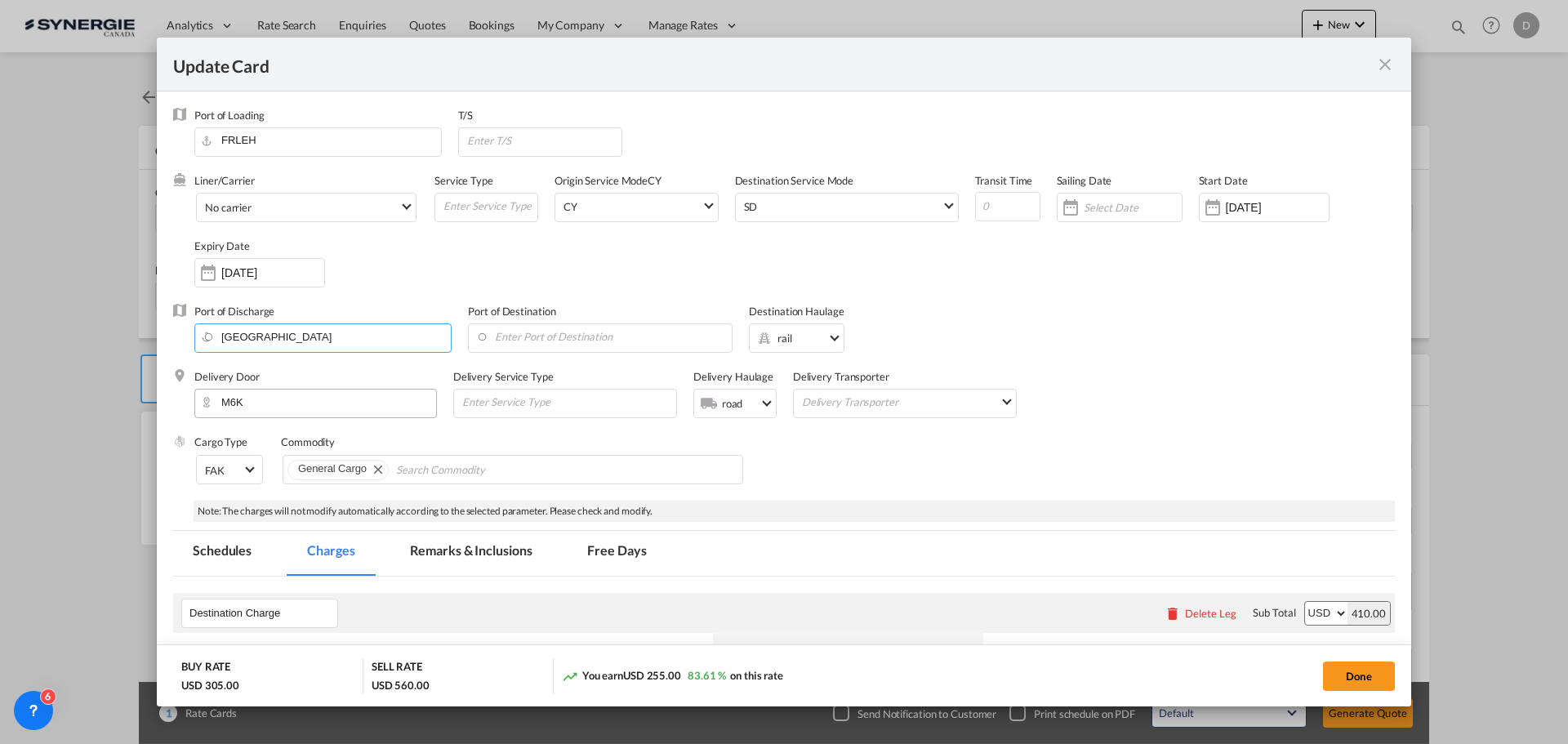
type input "[GEOGRAPHIC_DATA], [GEOGRAPHIC_DATA], CAMTR"
click at [576, 343] on input "Enter Port of Destination" at bounding box center [603, 337] width 255 height 25
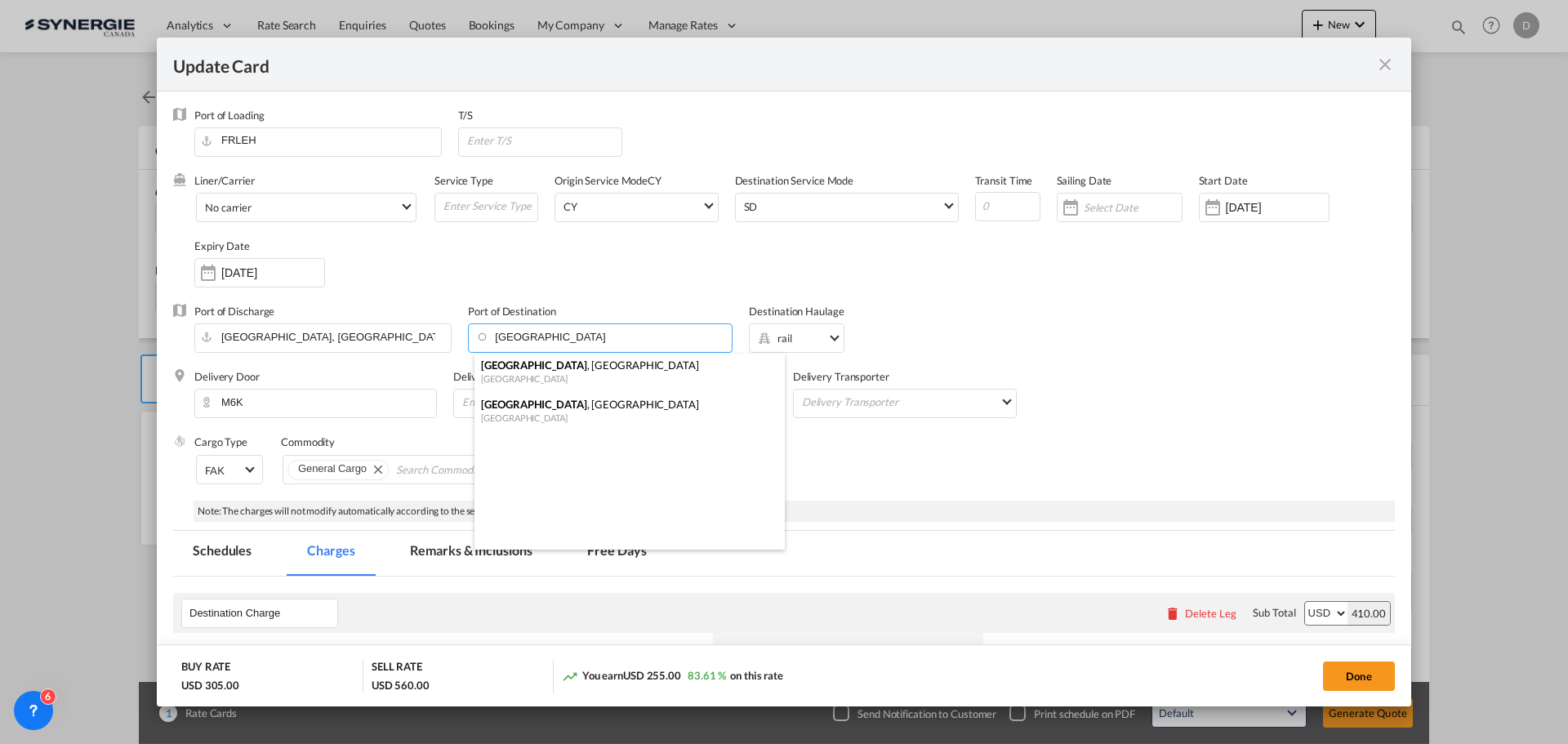
click at [550, 403] on div "[GEOGRAPHIC_DATA] , [GEOGRAPHIC_DATA]" at bounding box center [624, 404] width 288 height 15
type input "[GEOGRAPHIC_DATA], [GEOGRAPHIC_DATA], CAMTR"
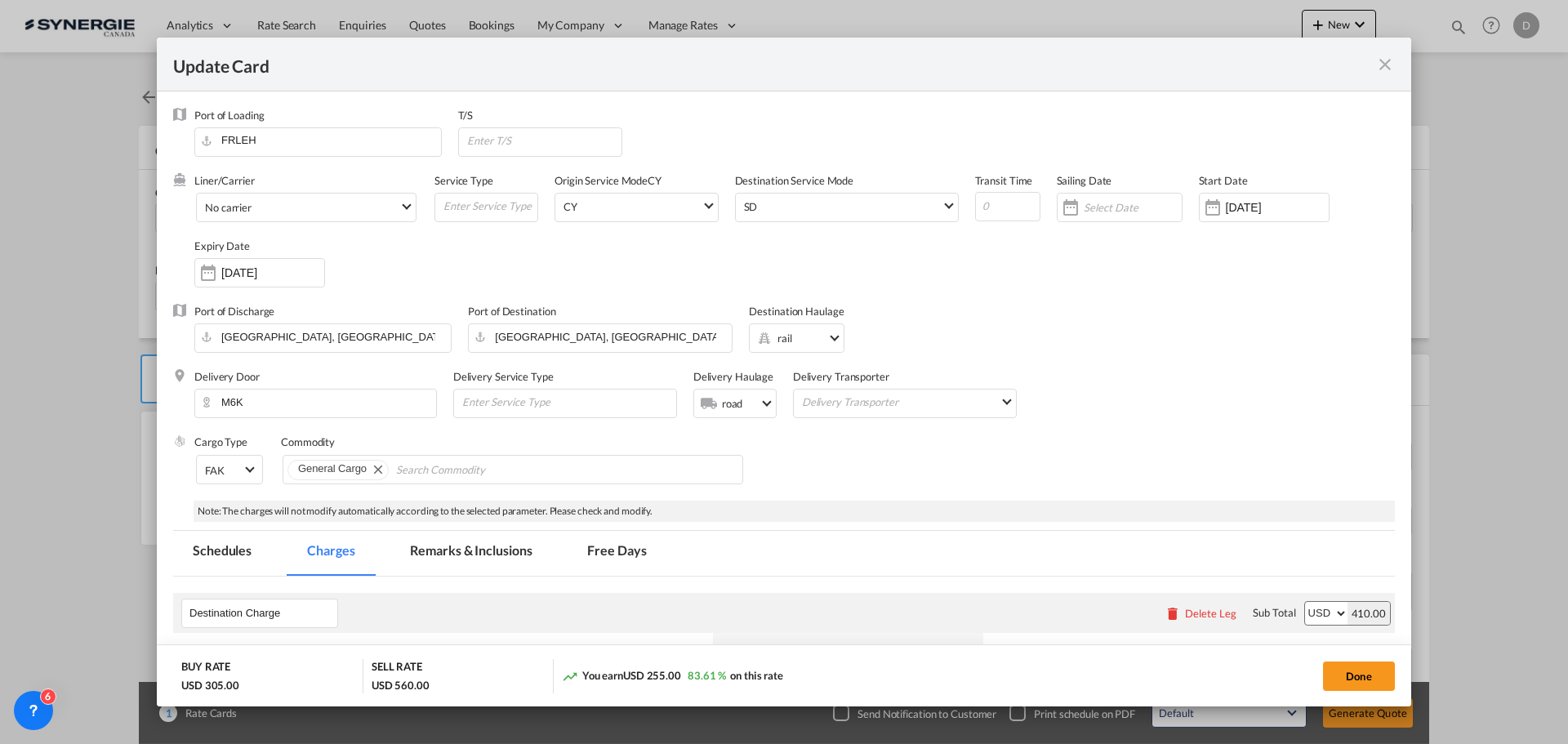
click at [866, 481] on div "Cargo Type FAK FAK GCR GDSM General Cargo Hazardous Cargo Ambient Foodstuff Chi…" at bounding box center [795, 467] width 1201 height 65
click at [830, 336] on span "Select Destination Haulage: rail" at bounding box center [834, 337] width 9 height 9
click at [819, 504] on div "not available" at bounding box center [806, 508] width 59 height 15
click at [942, 445] on div "Cargo Type FAK FAK GCR GDSM General Cargo Hazardous Cargo Ambient Foodstuff Chi…" at bounding box center [795, 467] width 1201 height 65
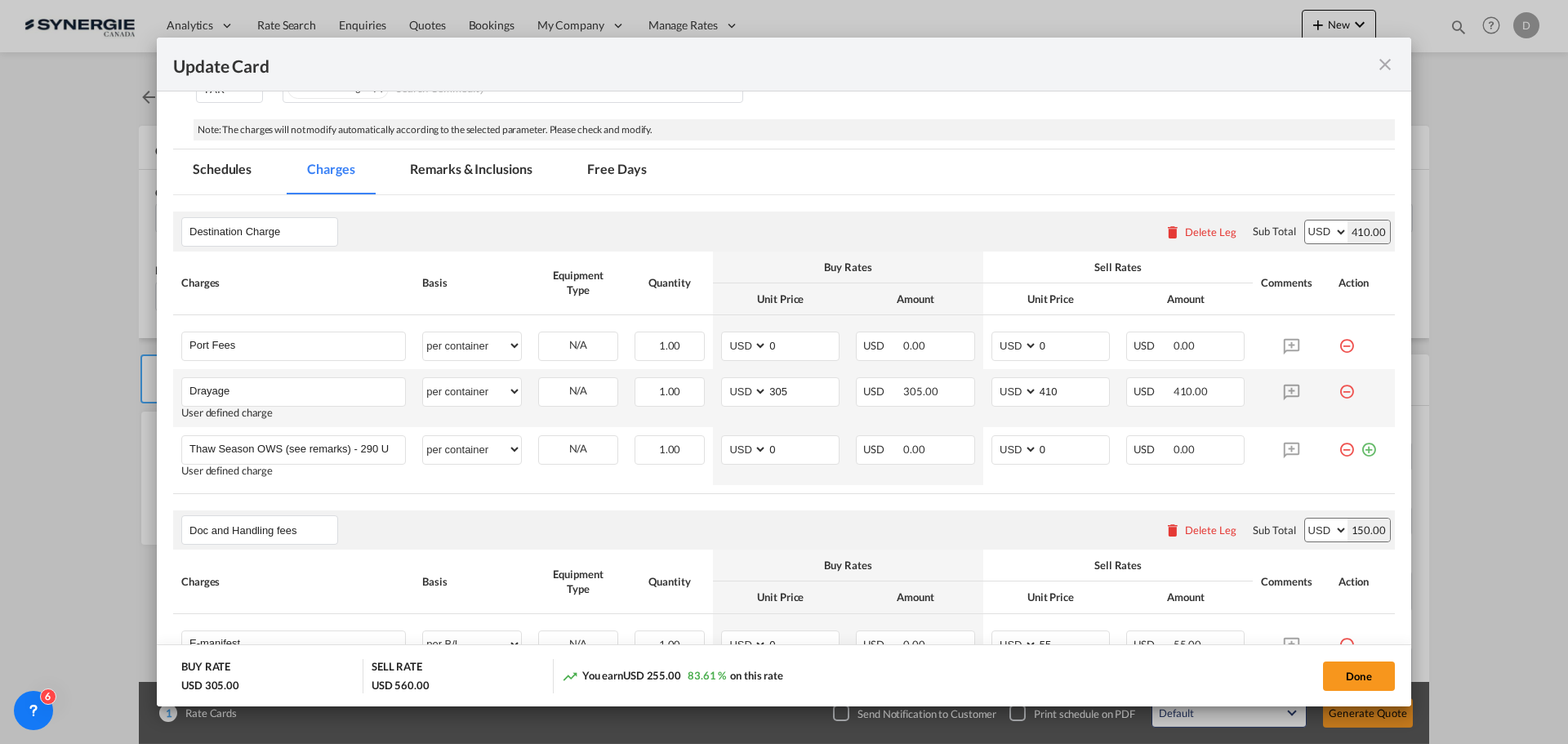
scroll to position [409, 0]
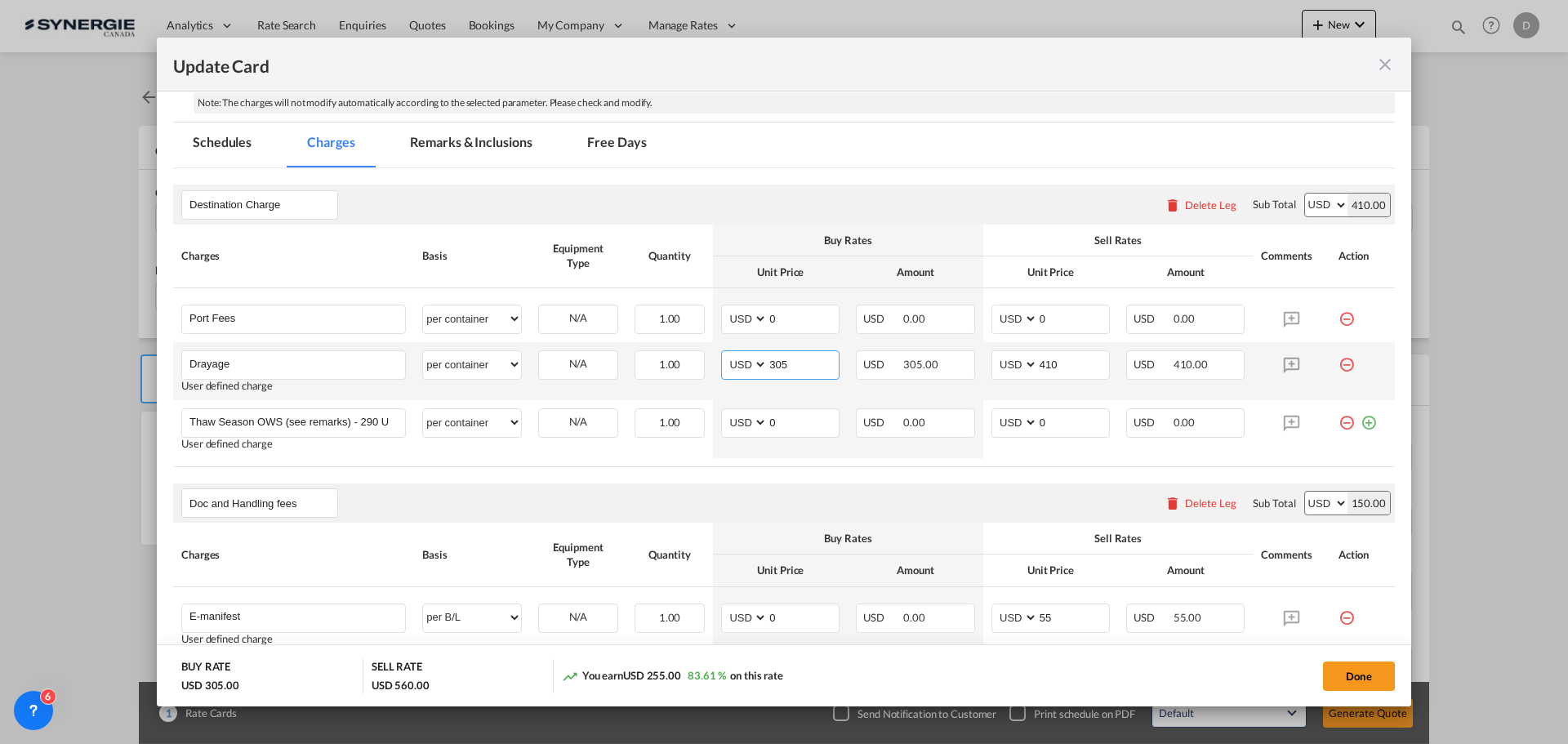
click at [779, 364] on input "305" at bounding box center [802, 363] width 71 height 25
type input "2021"
click at [1040, 366] on input "410" at bounding box center [1073, 363] width 71 height 25
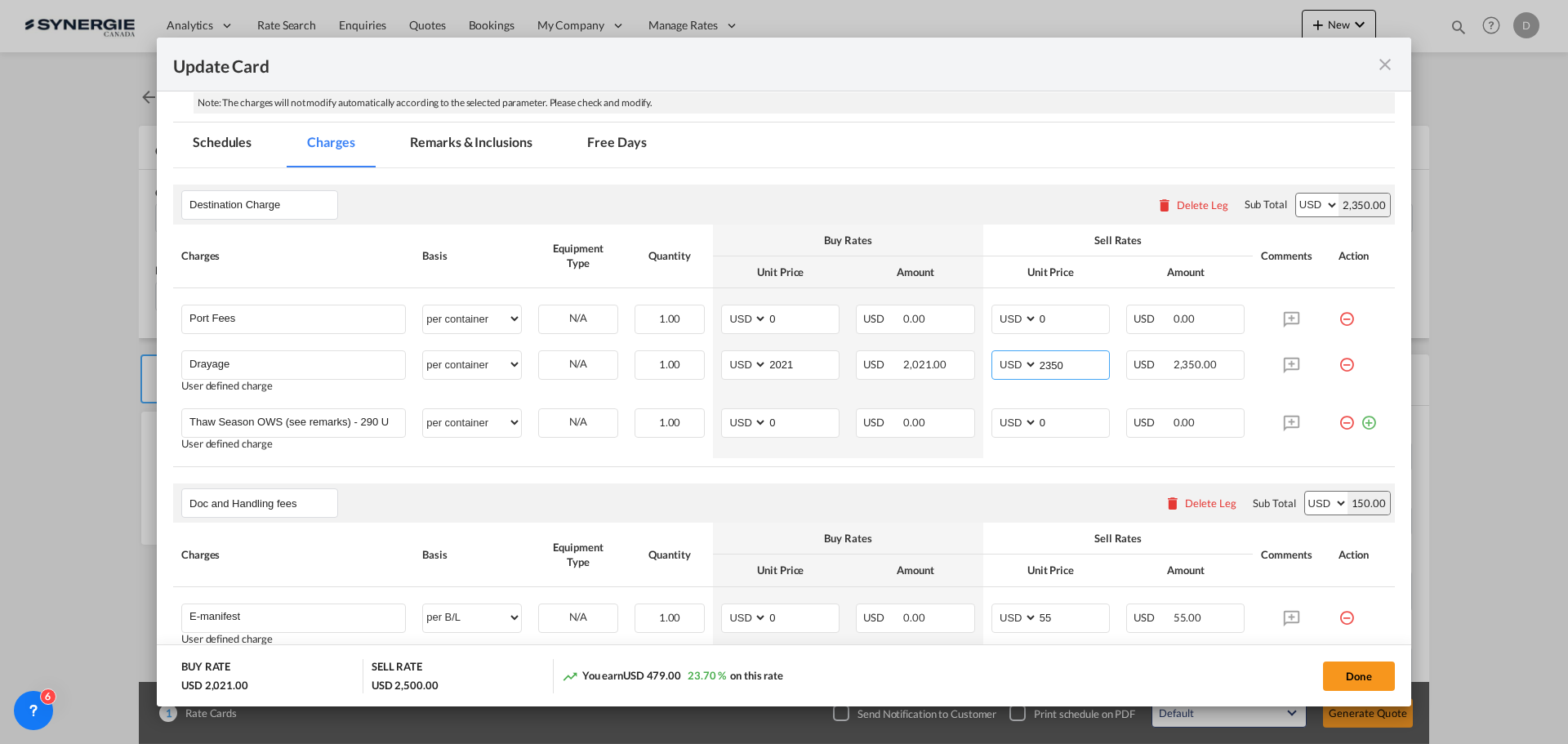
type input "2350"
click at [510, 143] on md-tab-item "Remarks & Inclusions" at bounding box center [470, 145] width 160 height 45
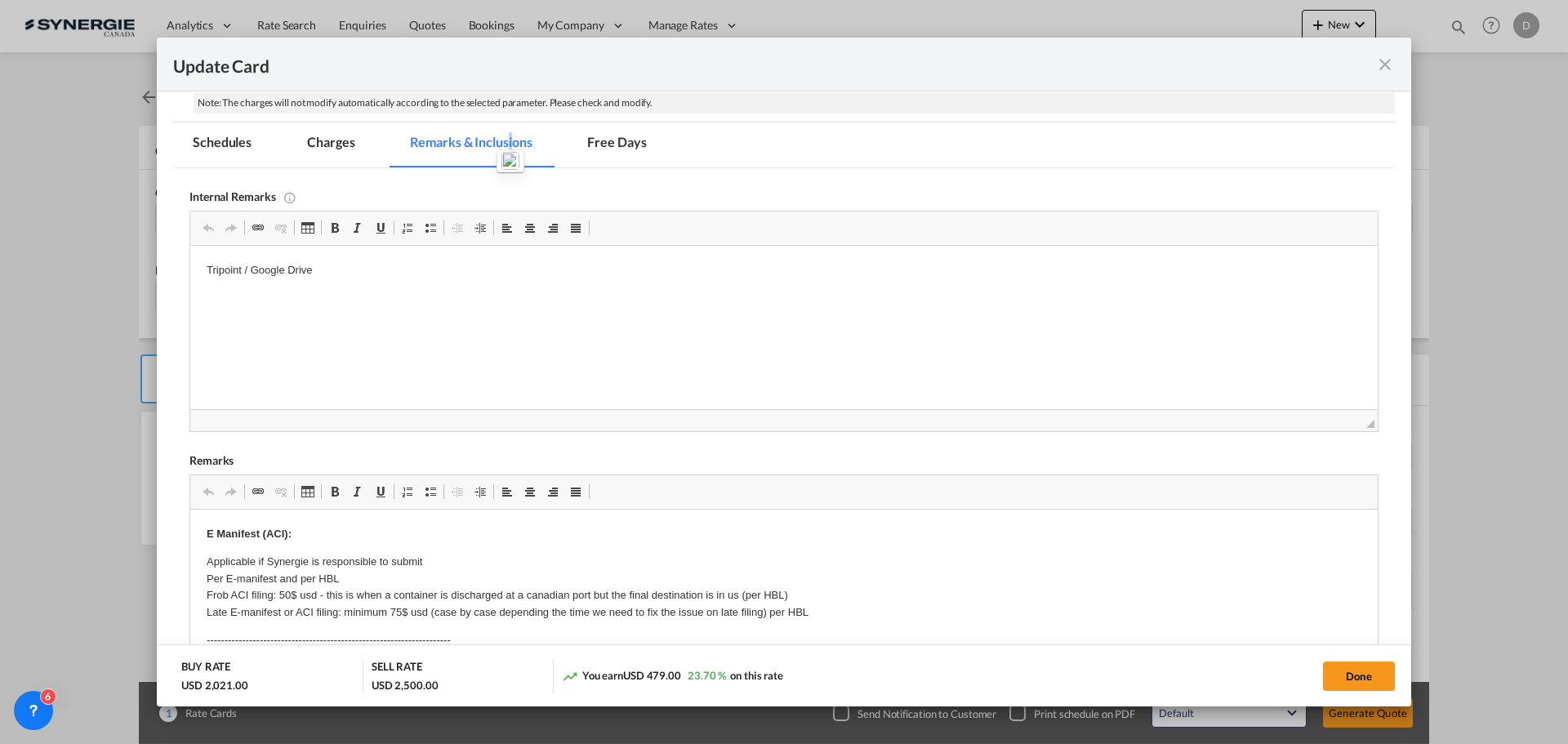
scroll to position [0, 0]
drag, startPoint x: 322, startPoint y: 267, endPoint x: 121, endPoint y: 269, distance: 201.0
click at [190, 269] on html "Tripoint / Google Drive" at bounding box center [784, 270] width 1187 height 50
click at [364, 324] on html "Pride Containers / [URL][DOMAIN_NAME] Rate is 2700$ all in + 60$ port fee" at bounding box center [784, 284] width 1187 height 77
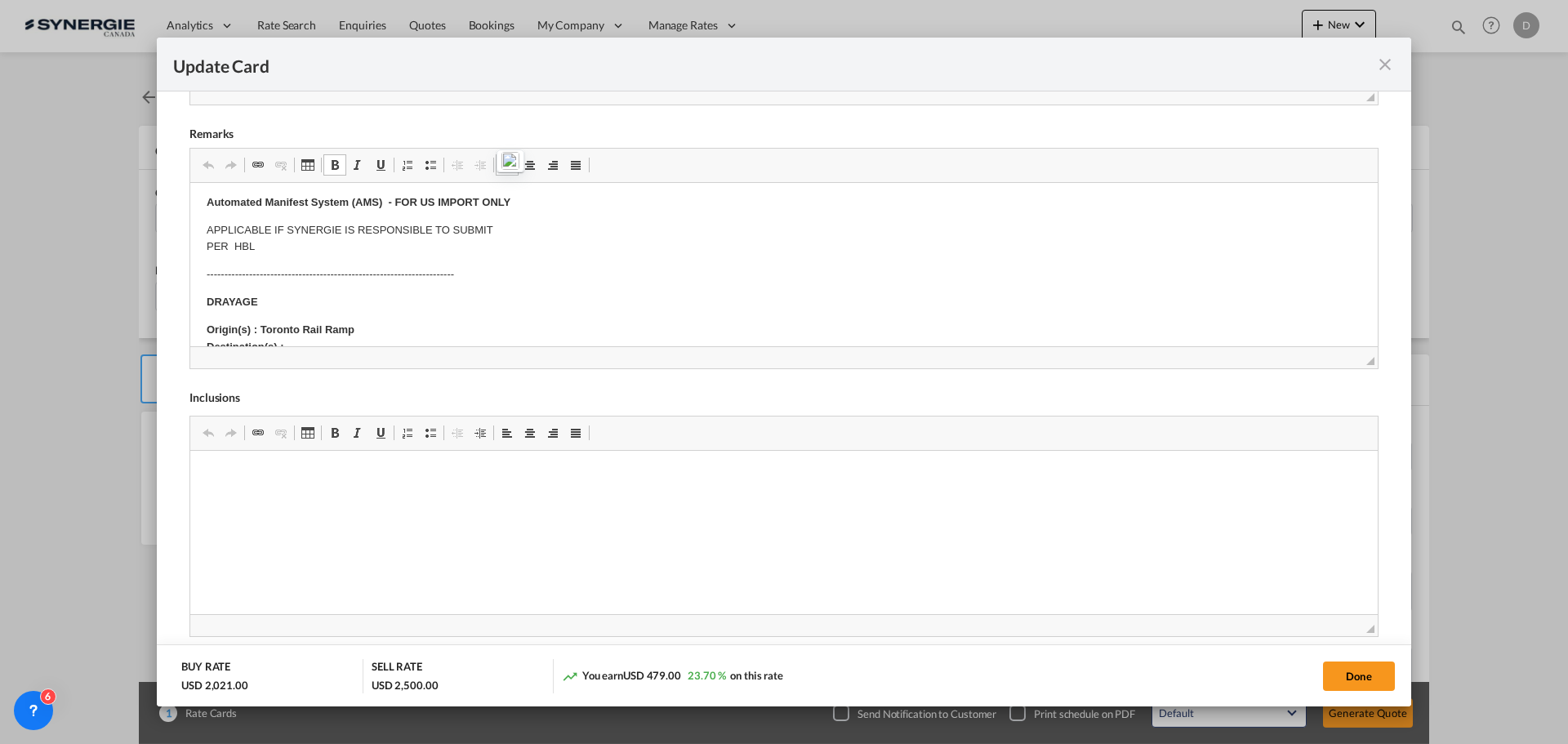
scroll to position [163, 0]
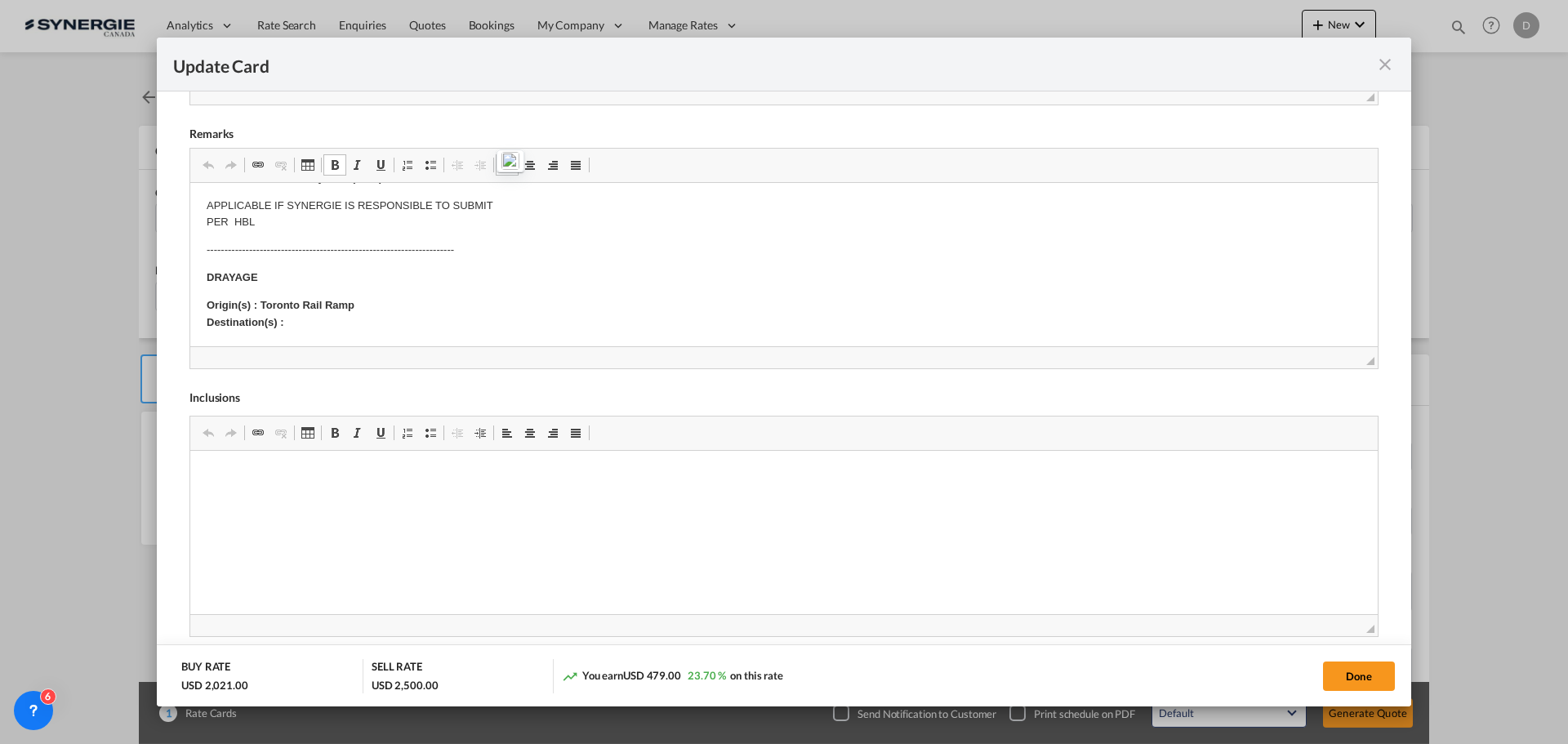
click at [364, 297] on p "Origin(s) : Toronto Rail Ramp Destination(s) :" at bounding box center [784, 314] width 1155 height 34
drag, startPoint x: 365, startPoint y: 304, endPoint x: 261, endPoint y: 309, distance: 104.1
click at [261, 309] on p "Origin(s) : Toronto Rail Ramp Destination(s) :" at bounding box center [784, 314] width 1155 height 34
click at [306, 322] on body "E Manifest (ACI): Applicable if Synergie is responsible to submit Per E-manifes…" at bounding box center [784, 514] width 1155 height 957
click at [306, 318] on p "Origin(s) : Montreal Destination(s) :" at bounding box center [784, 314] width 1155 height 34
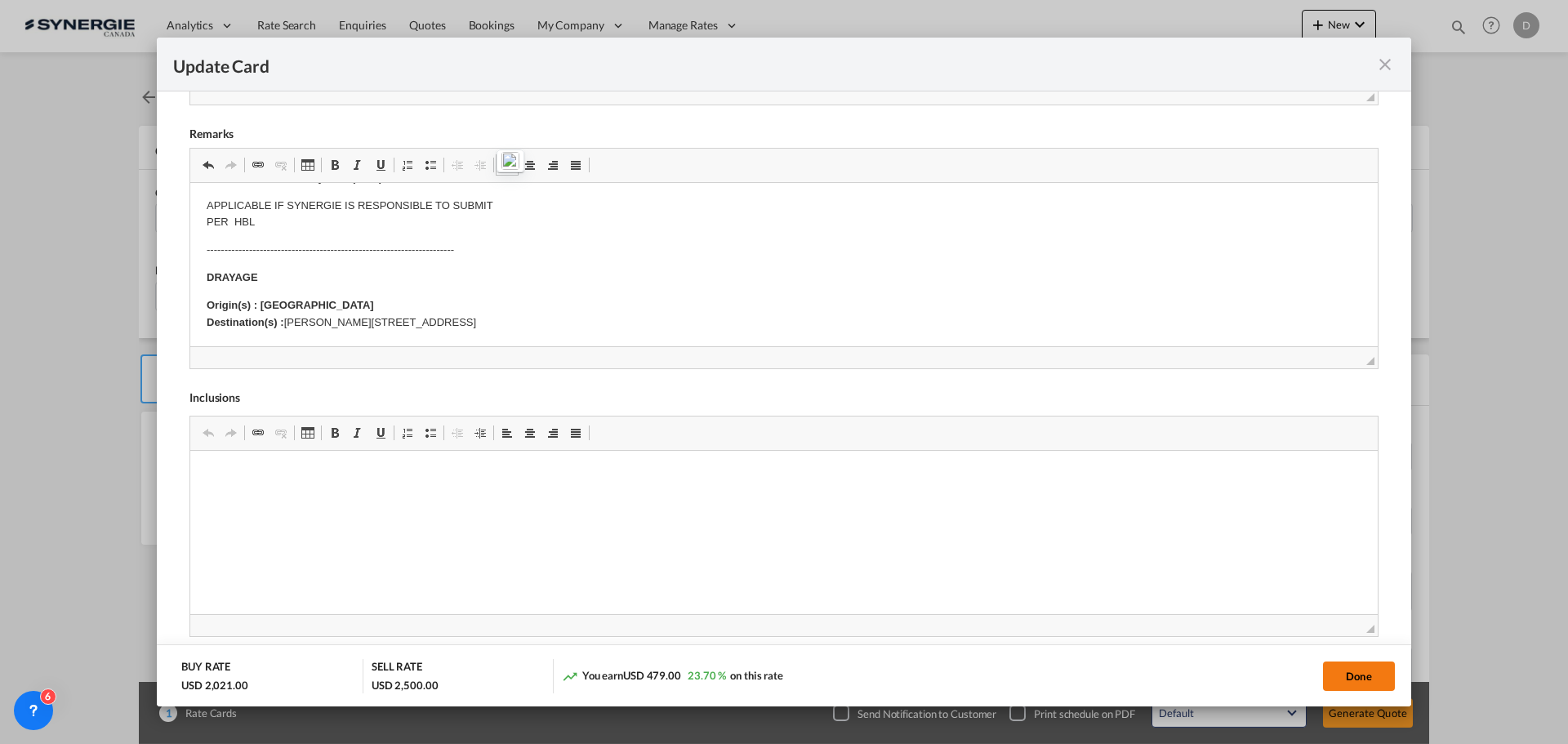
click at [1358, 669] on button "Done" at bounding box center [1359, 676] width 72 height 30
type input "[DATE]"
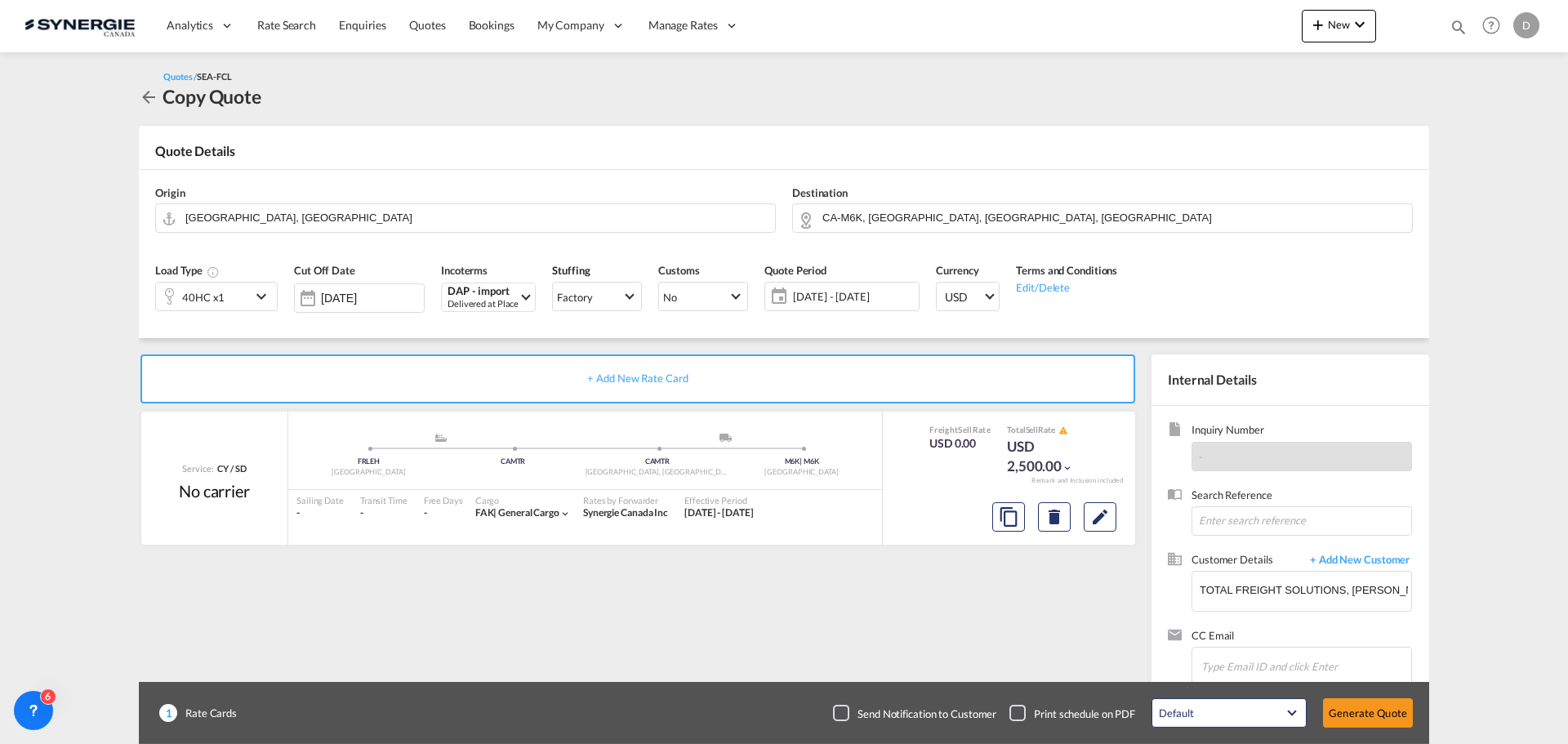
scroll to position [250, 0]
click at [1365, 717] on button "Generate Quote" at bounding box center [1368, 713] width 89 height 30
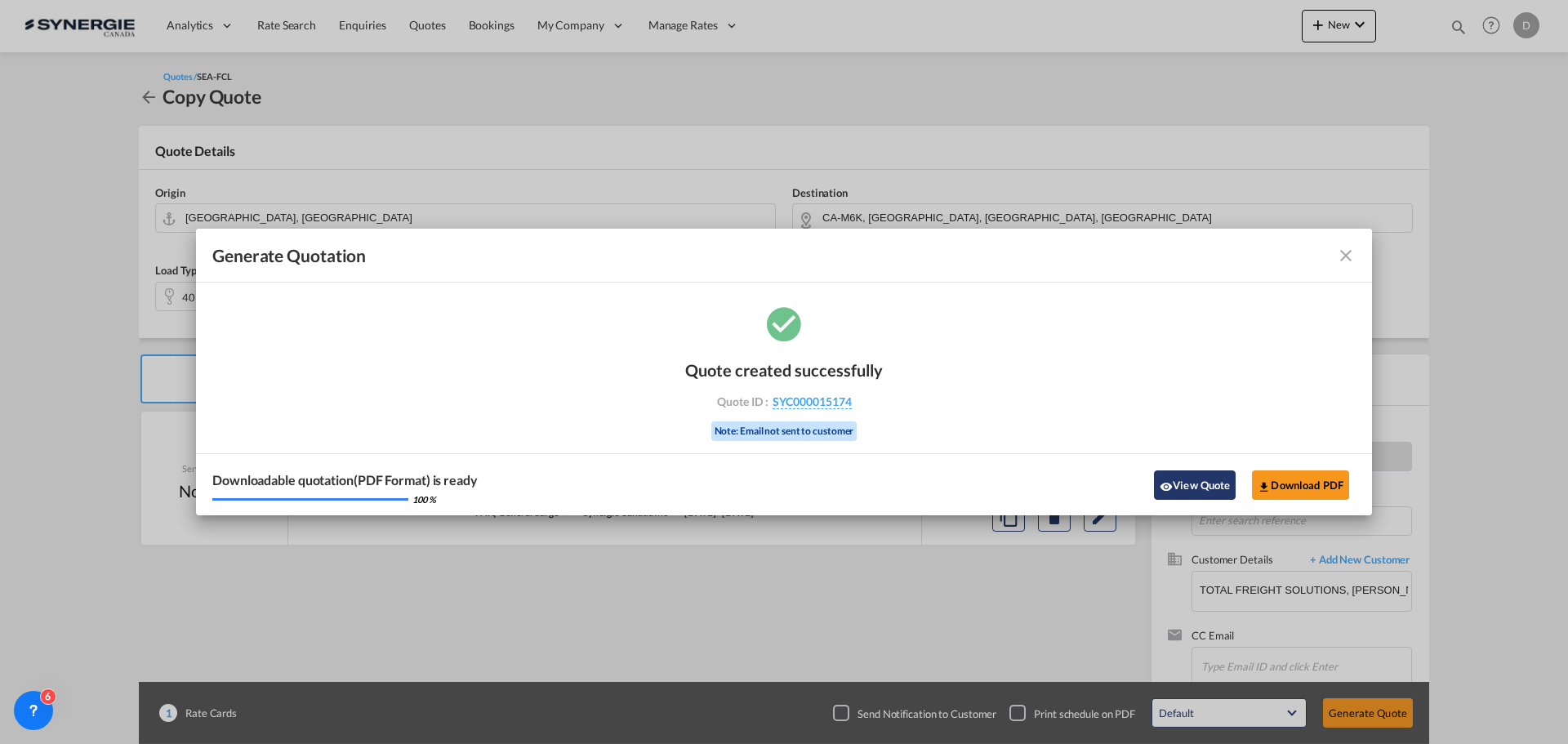
click at [1211, 495] on button "View Quote" at bounding box center [1194, 485] width 82 height 30
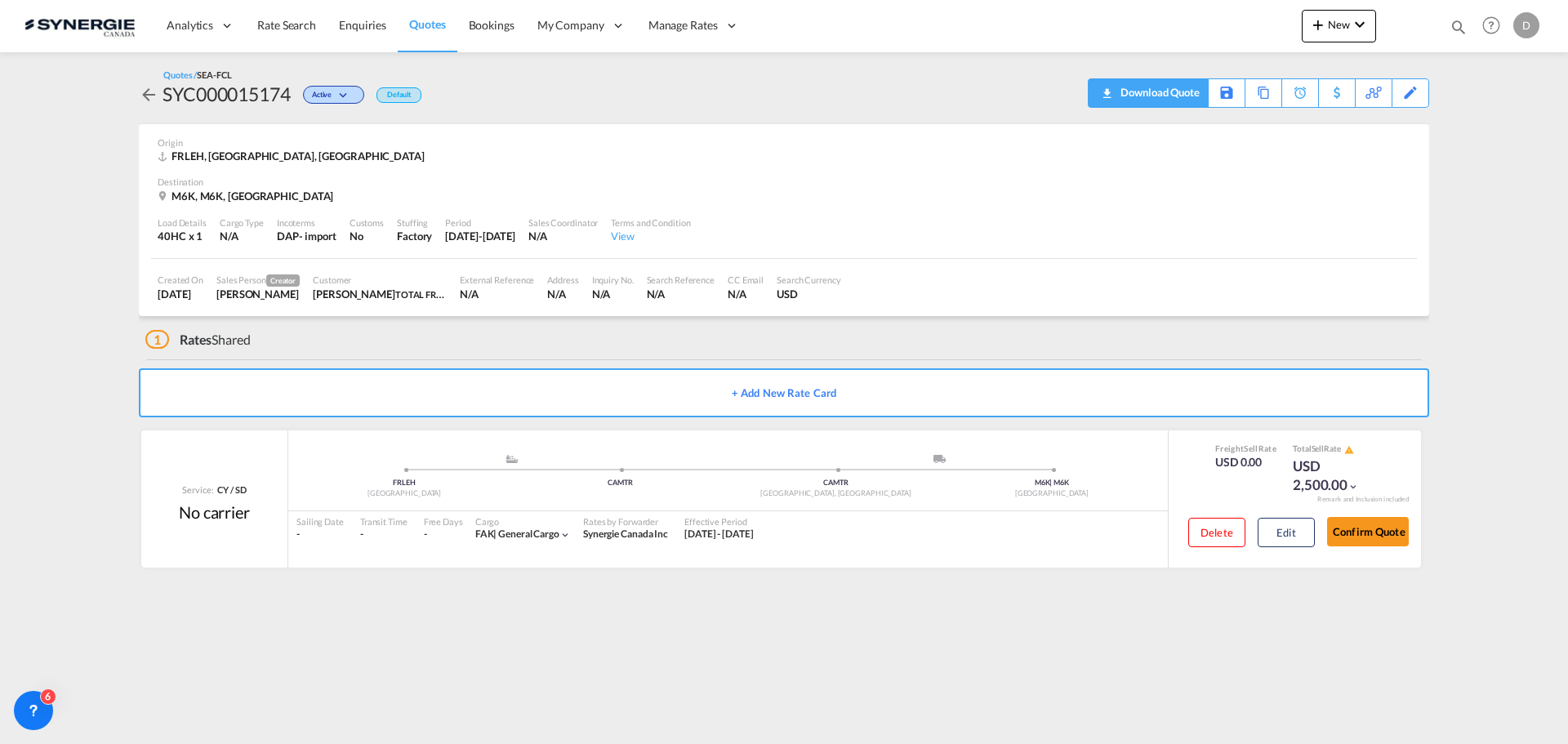
click at [1187, 98] on div "Download Quote" at bounding box center [1158, 92] width 83 height 26
